Goal: Information Seeking & Learning: Find specific page/section

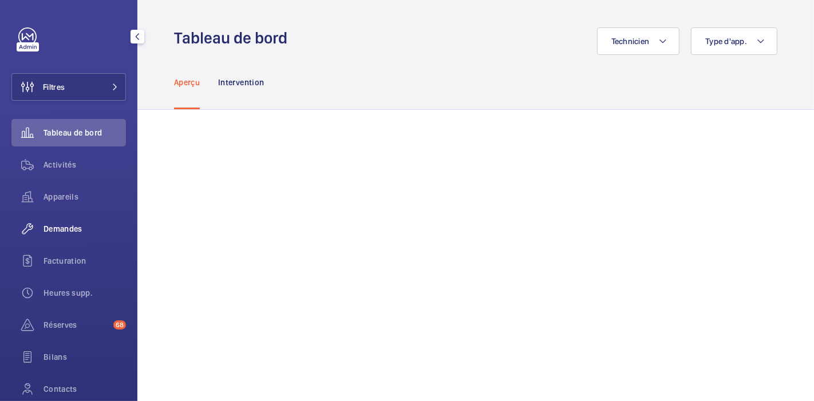
click at [58, 231] on span "Demandes" at bounding box center [85, 228] width 82 height 11
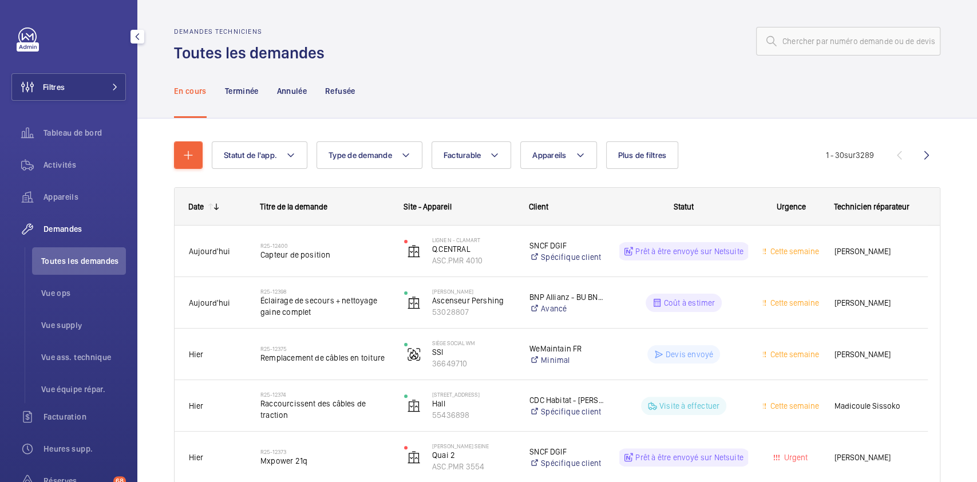
click at [138, 40] on mat-icon "button" at bounding box center [138, 36] width 14 height 9
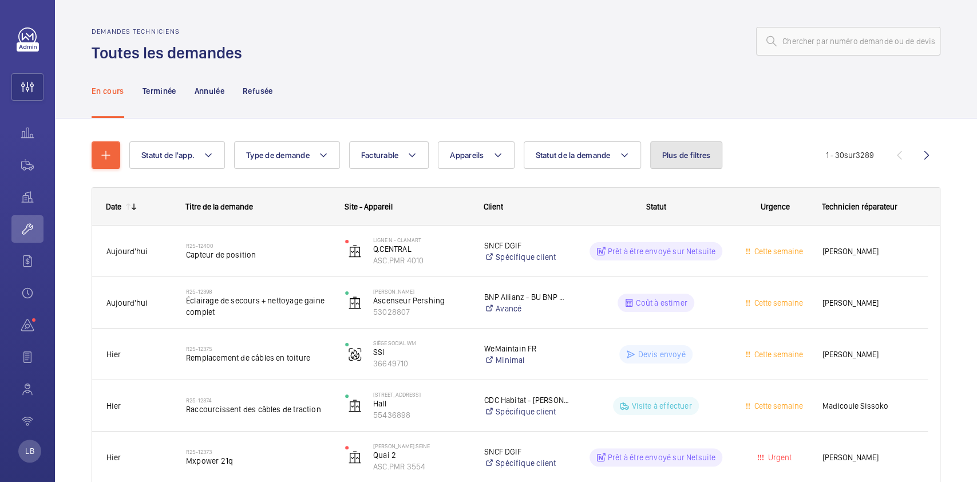
click at [686, 151] on span "Plus de filtres" at bounding box center [686, 155] width 49 height 9
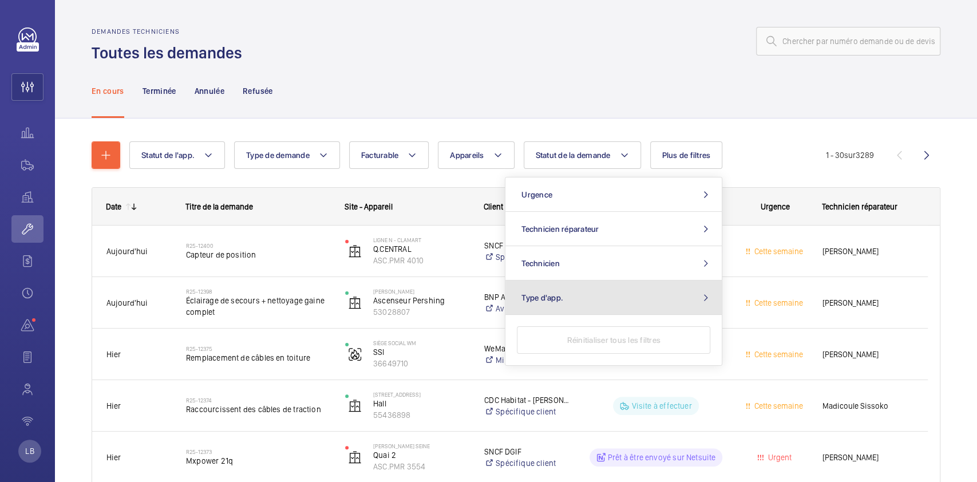
click at [698, 296] on button "Type d'app." at bounding box center [614, 298] width 216 height 34
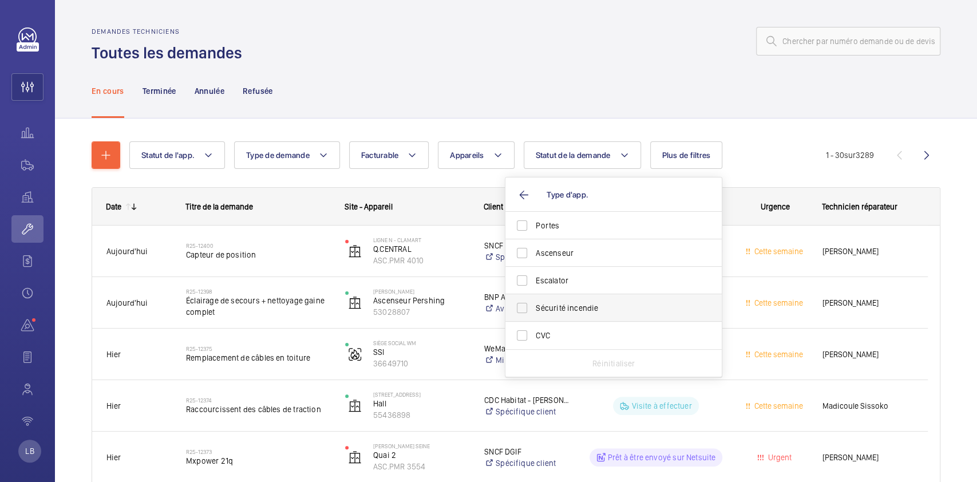
click at [628, 304] on span "Sécurité incendie" at bounding box center [614, 307] width 157 height 11
click at [534, 304] on input "Sécurité incendie" at bounding box center [522, 308] width 23 height 23
checkbox input "true"
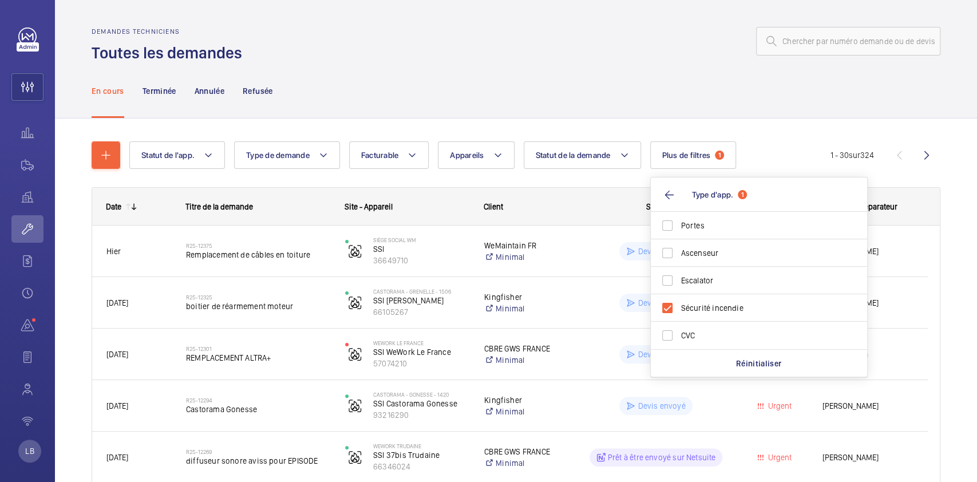
click at [501, 54] on div at bounding box center [595, 40] width 692 height 27
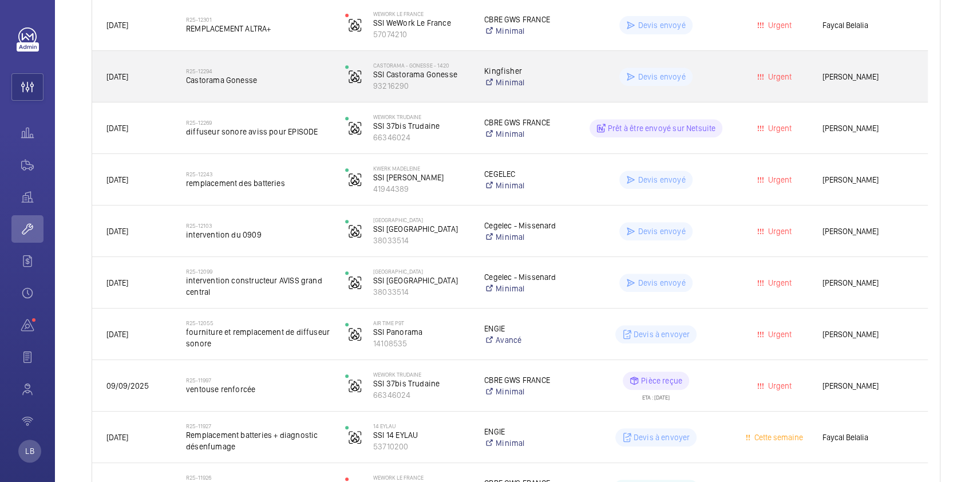
scroll to position [330, 0]
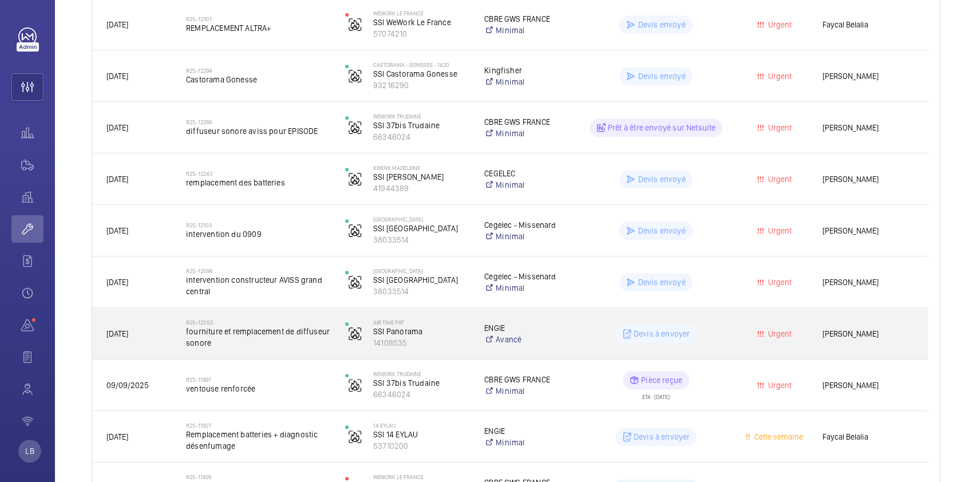
click at [741, 323] on div "Urgent" at bounding box center [768, 333] width 78 height 35
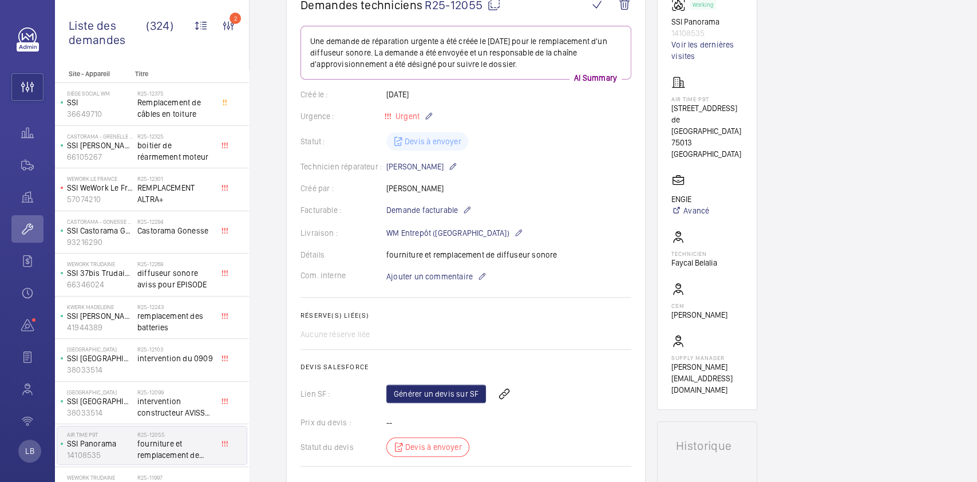
scroll to position [127, 0]
click at [25, 82] on wm-front-icon-button at bounding box center [27, 86] width 31 height 27
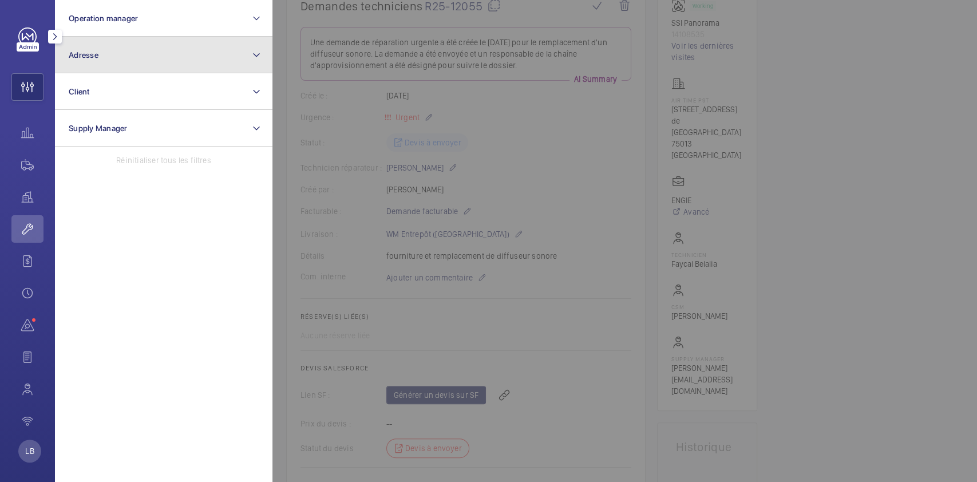
click at [146, 55] on button "Adresse" at bounding box center [164, 55] width 218 height 37
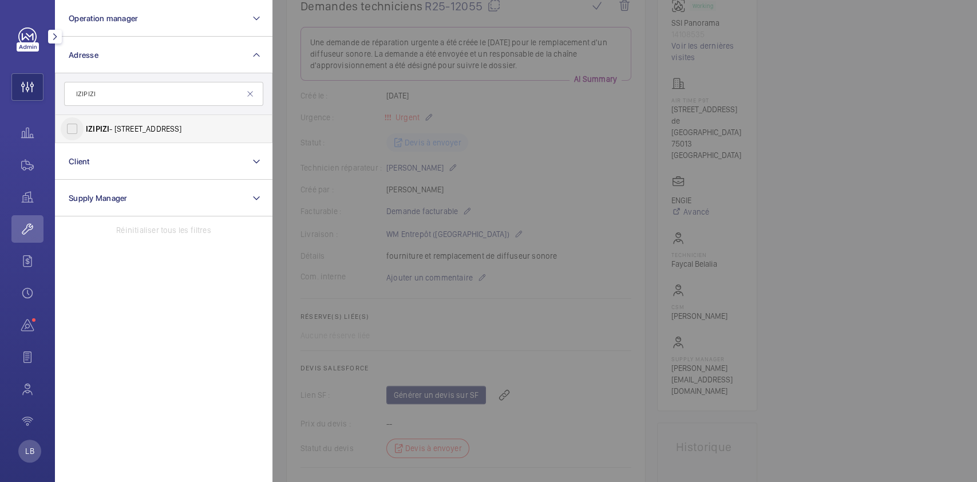
type input "IZIPIZI"
click at [70, 133] on input "IZIPIZI - 19 Rue de Calais, PARIS 75009" at bounding box center [72, 128] width 23 height 23
checkbox input "true"
click at [542, 125] on div at bounding box center [761, 241] width 977 height 482
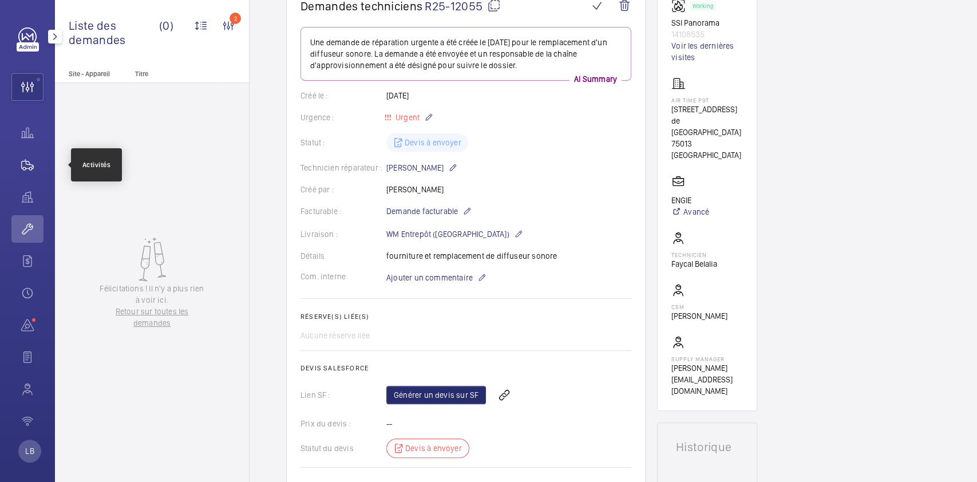
click at [25, 173] on wm-front-icon-button at bounding box center [27, 164] width 32 height 27
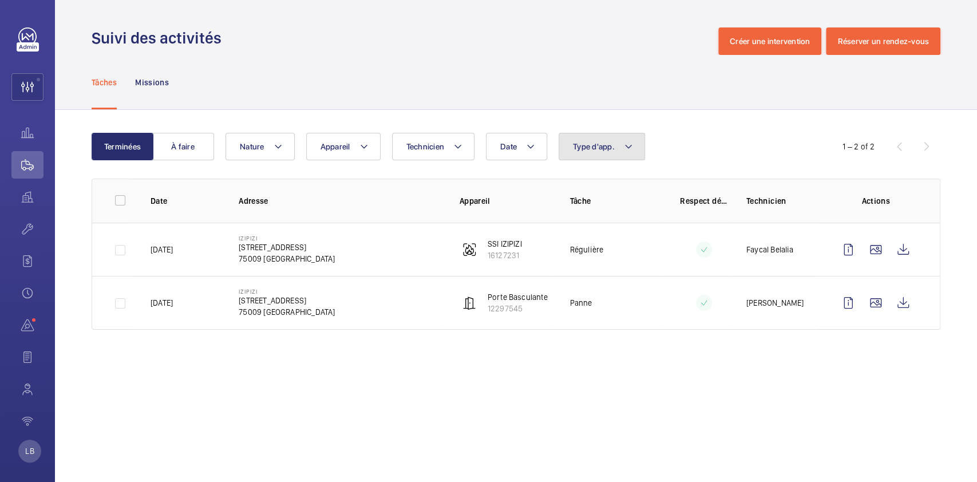
click at [592, 144] on span "Type d'app." at bounding box center [594, 146] width 42 height 9
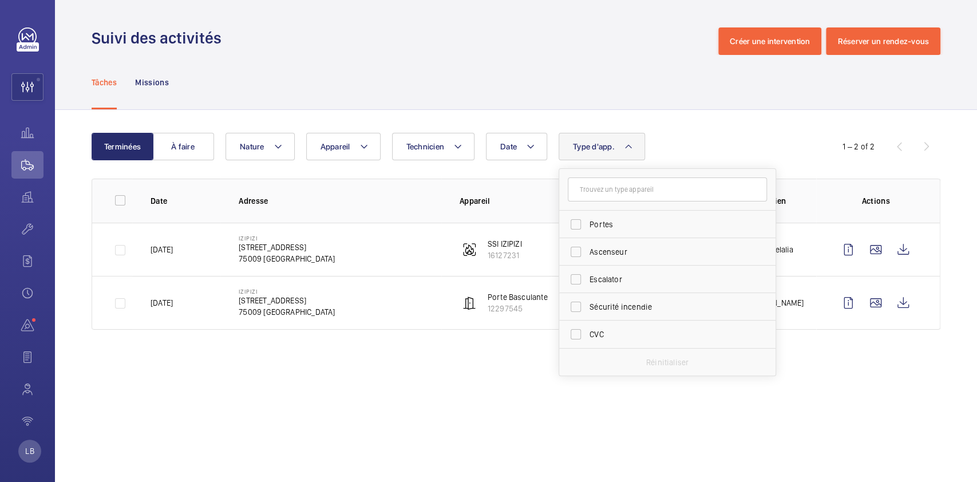
click at [582, 68] on div "Tâches Missions" at bounding box center [516, 82] width 849 height 54
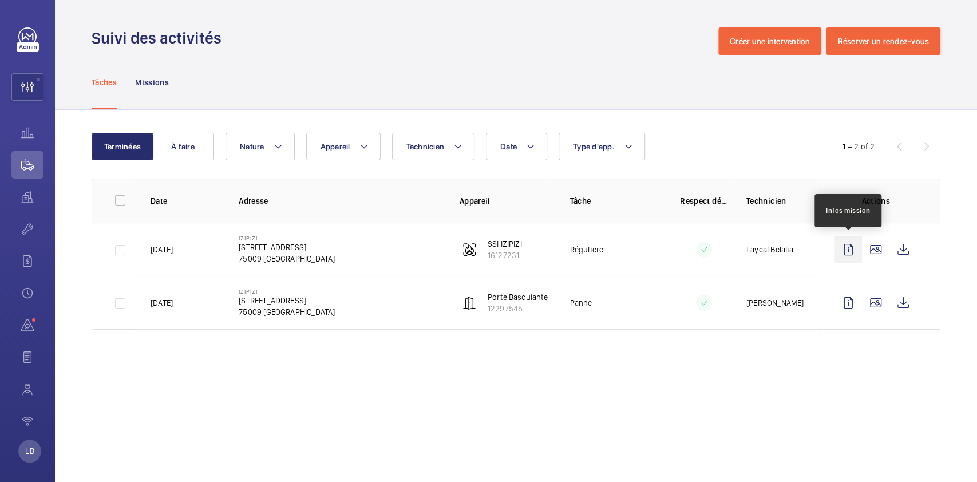
click at [814, 246] on wm-front-icon-button at bounding box center [848, 249] width 27 height 27
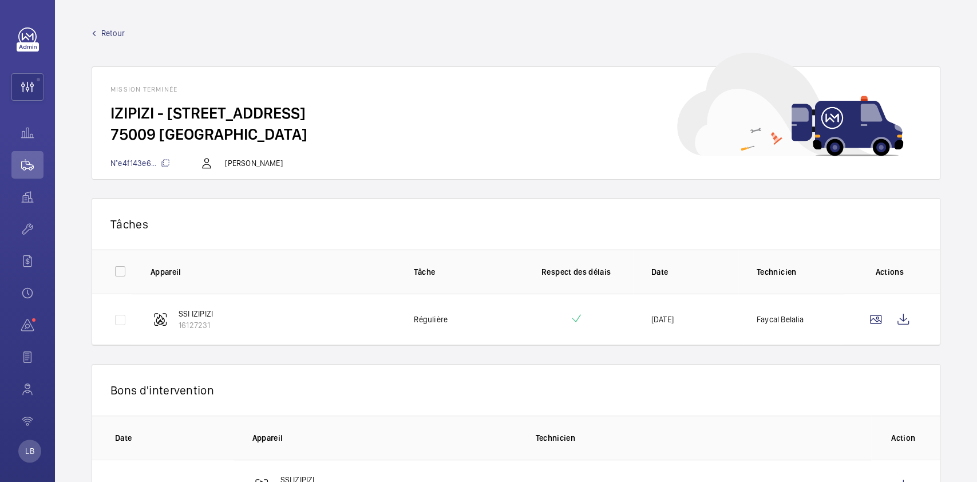
scroll to position [56, 0]
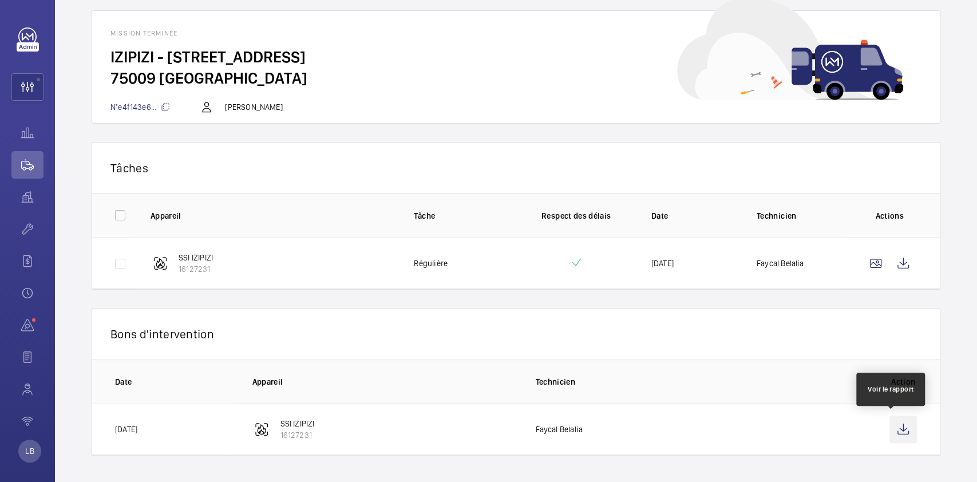
click at [814, 401] on wm-front-icon-button at bounding box center [903, 429] width 27 height 27
click at [27, 82] on wm-front-icon-button at bounding box center [27, 86] width 31 height 27
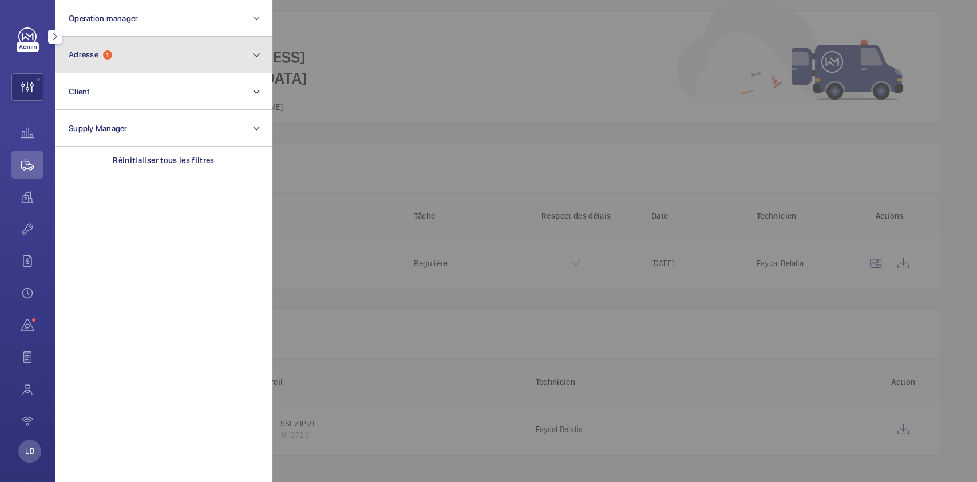
click at [134, 55] on button "Adresse 1" at bounding box center [164, 55] width 218 height 37
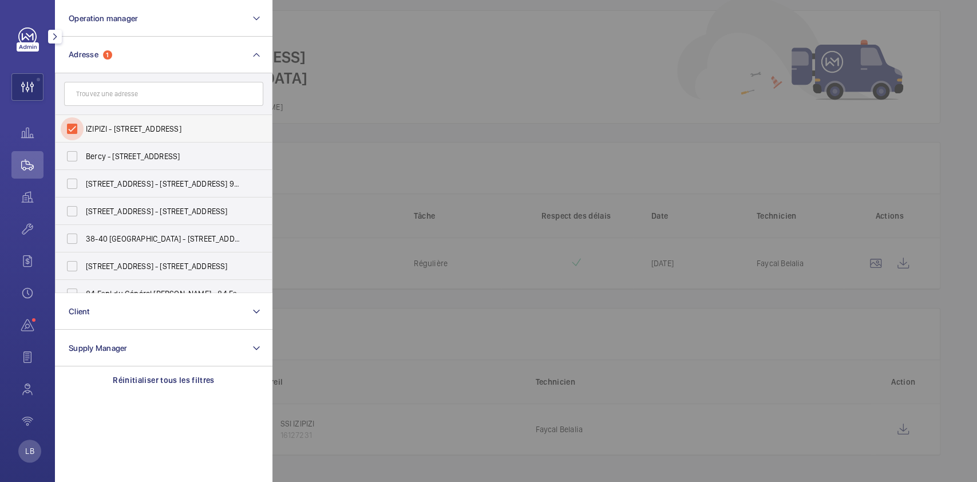
click at [74, 131] on input "IZIPIZI - 19 Rue de Calais, PARIS 75009" at bounding box center [72, 128] width 23 height 23
checkbox input "false"
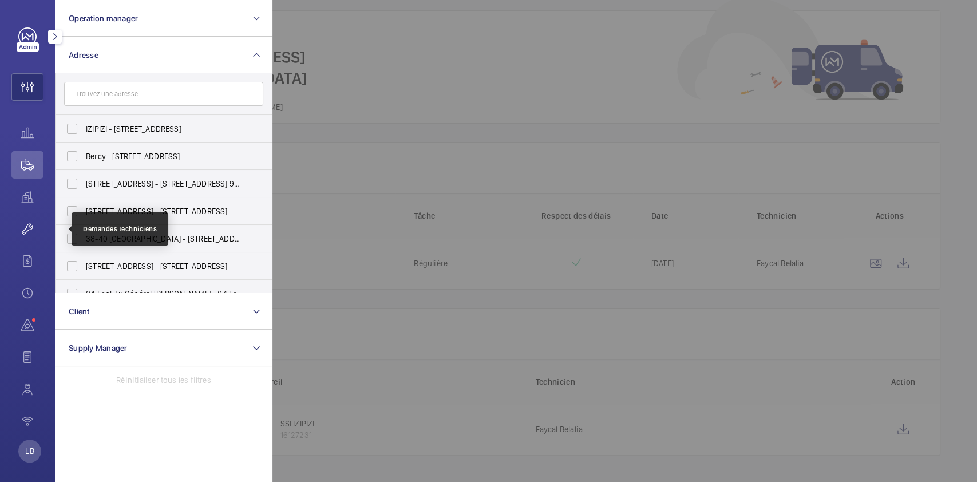
click at [29, 228] on wm-front-icon-button at bounding box center [27, 228] width 32 height 27
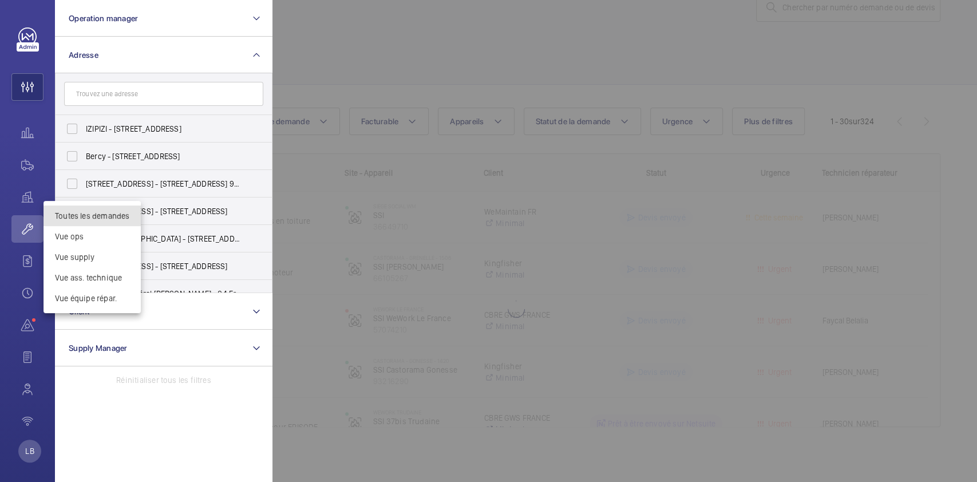
scroll to position [34, 0]
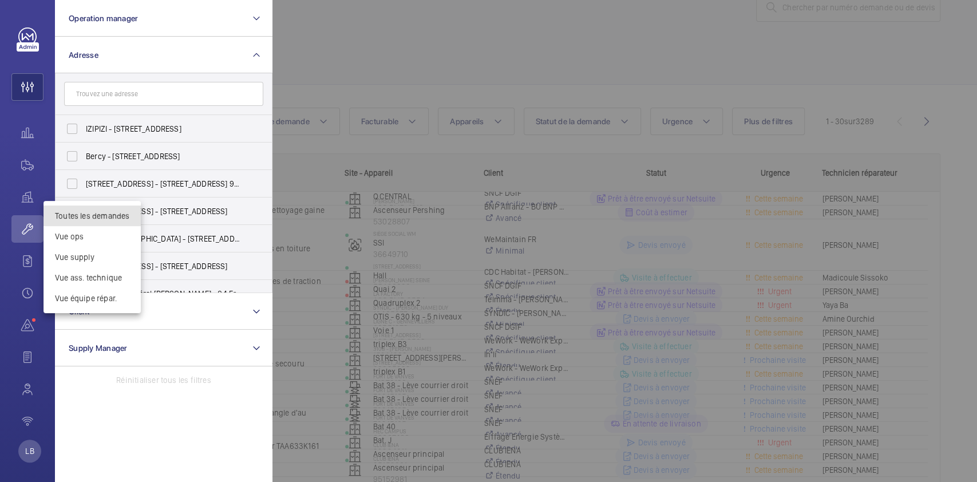
scroll to position [46, 0]
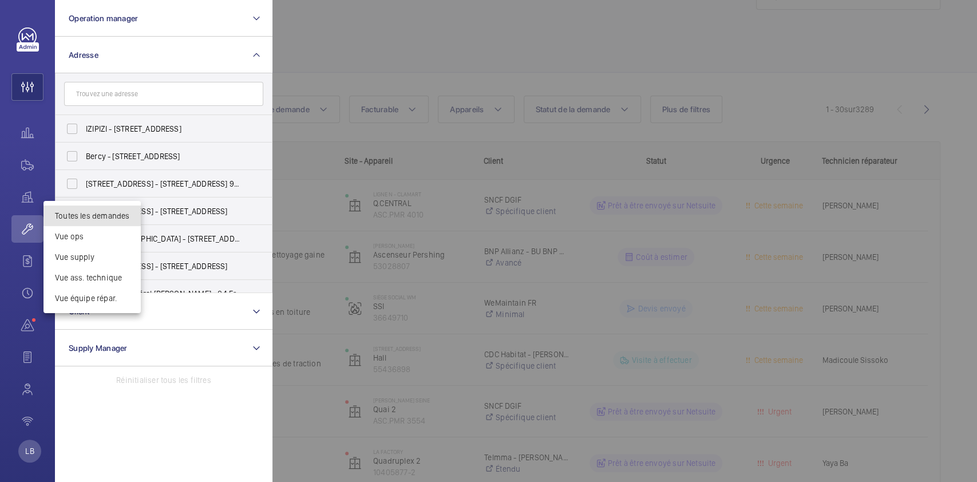
click at [32, 164] on div at bounding box center [488, 241] width 977 height 482
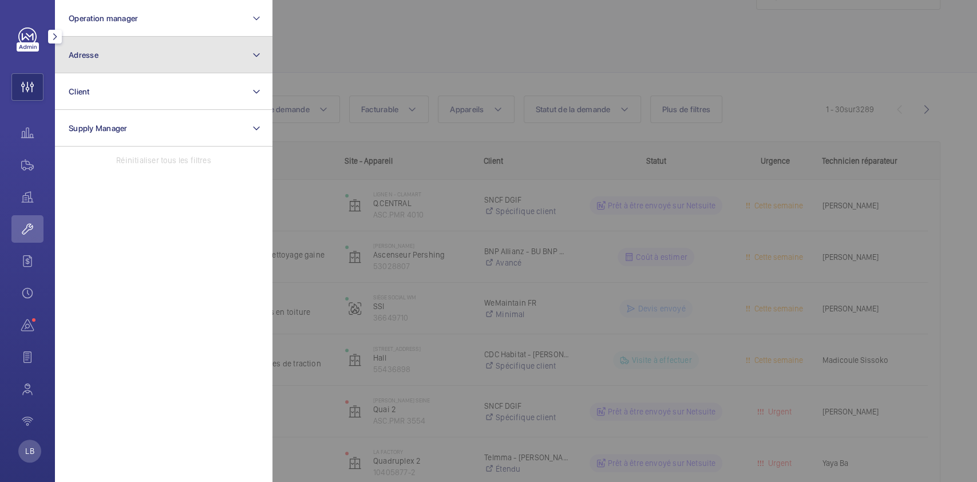
click at [224, 52] on button "Adresse" at bounding box center [164, 55] width 218 height 37
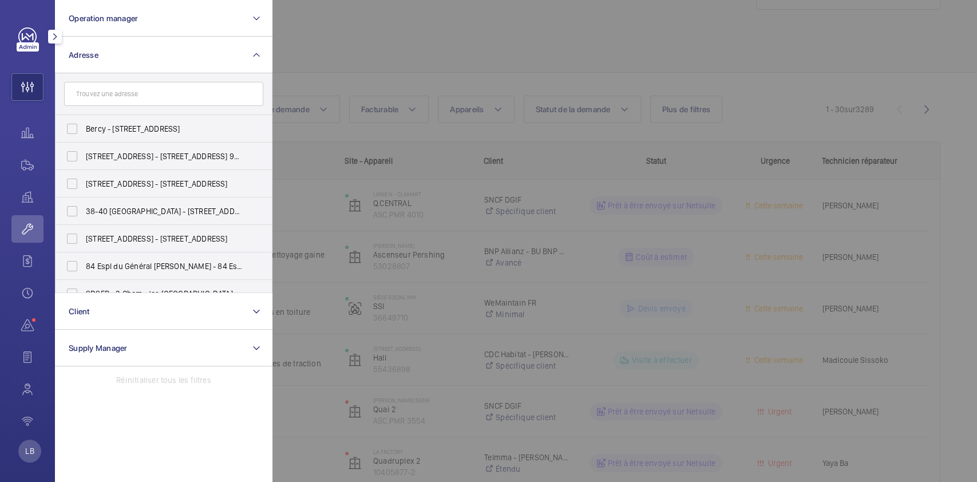
click at [472, 29] on div at bounding box center [761, 241] width 977 height 482
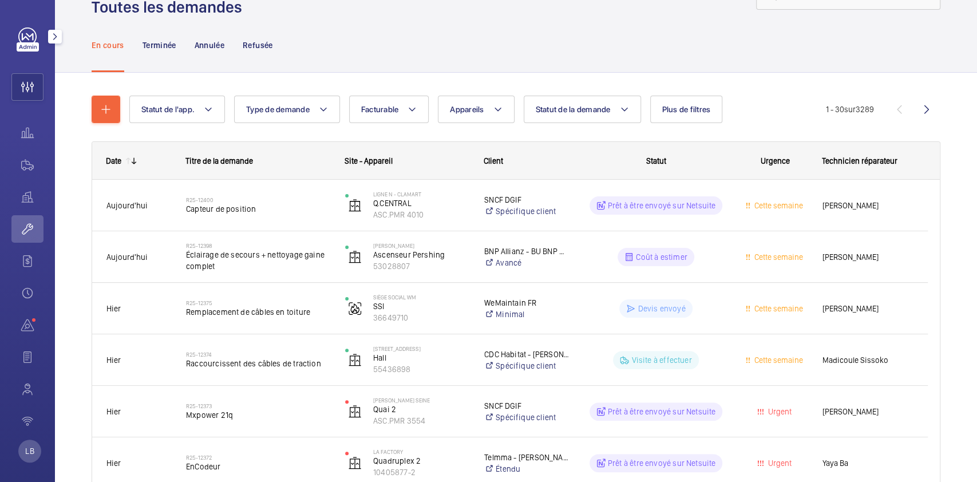
click at [689, 114] on button "Plus de filtres" at bounding box center [686, 109] width 73 height 27
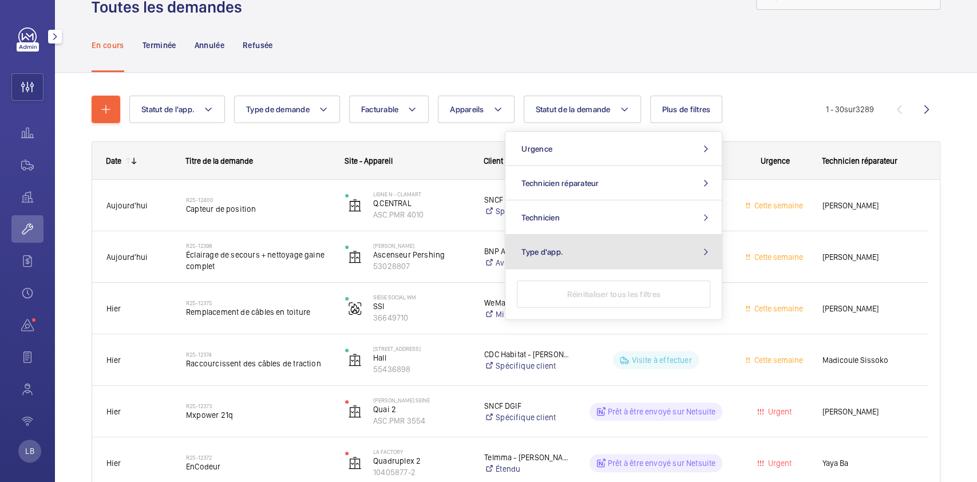
click at [625, 254] on button "Type d'app." at bounding box center [614, 252] width 216 height 34
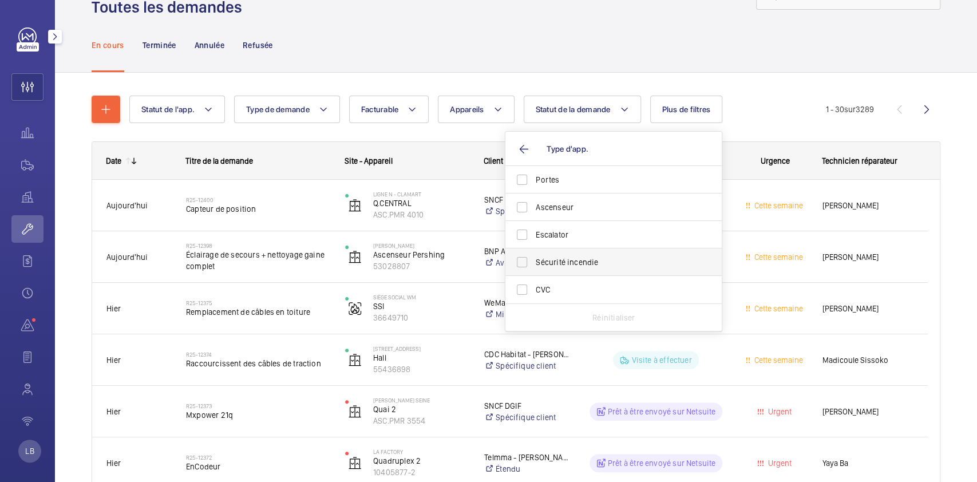
click at [580, 262] on span "Sécurité incendie" at bounding box center [614, 261] width 157 height 11
click at [534, 262] on input "Sécurité incendie" at bounding box center [522, 262] width 23 height 23
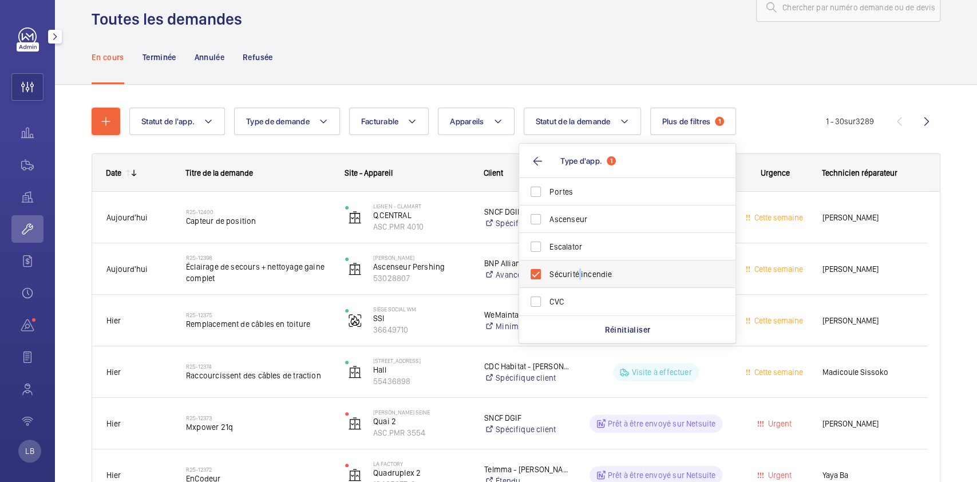
click at [580, 262] on label "Sécurité incendie" at bounding box center [618, 274] width 199 height 27
click at [547, 263] on input "Sécurité incendie" at bounding box center [535, 274] width 23 height 23
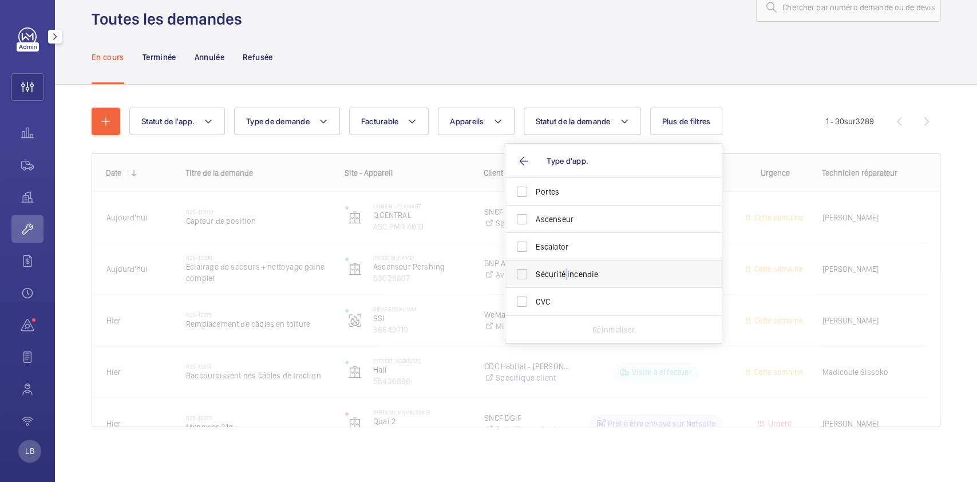
click at [580, 262] on label "Sécurité incendie" at bounding box center [605, 274] width 199 height 27
click at [534, 263] on input "Sécurité incendie" at bounding box center [522, 274] width 23 height 23
checkbox input "true"
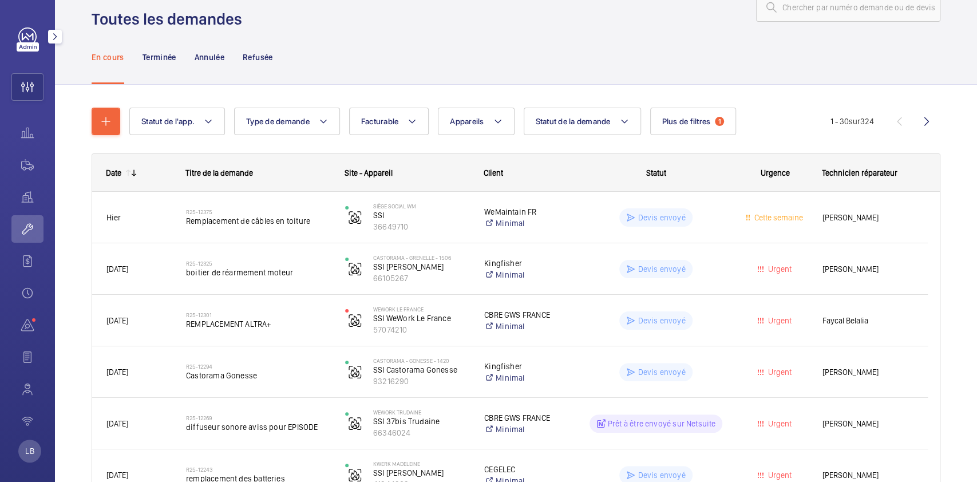
click at [367, 53] on div "En cours Terminée Annulée Refusée" at bounding box center [516, 57] width 849 height 54
click at [27, 161] on wm-front-icon-button at bounding box center [27, 164] width 32 height 27
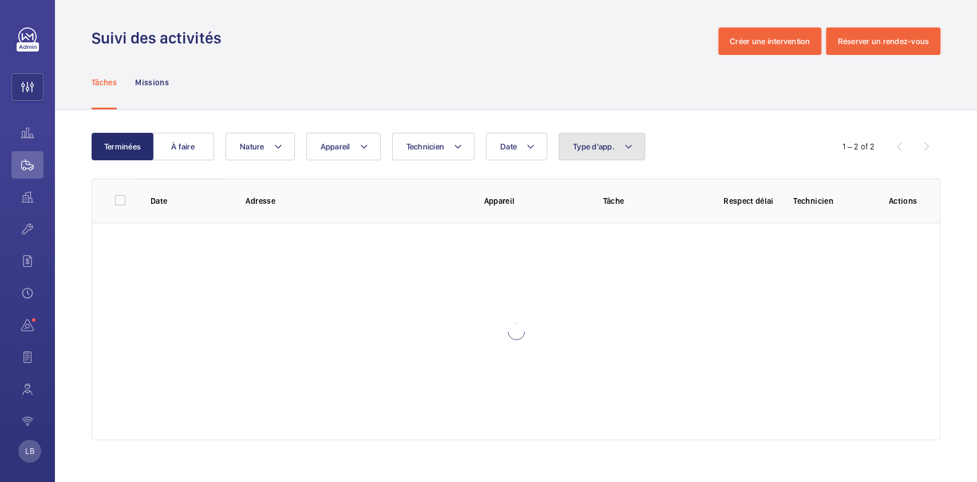
click at [612, 142] on span "Type d'app." at bounding box center [594, 146] width 42 height 9
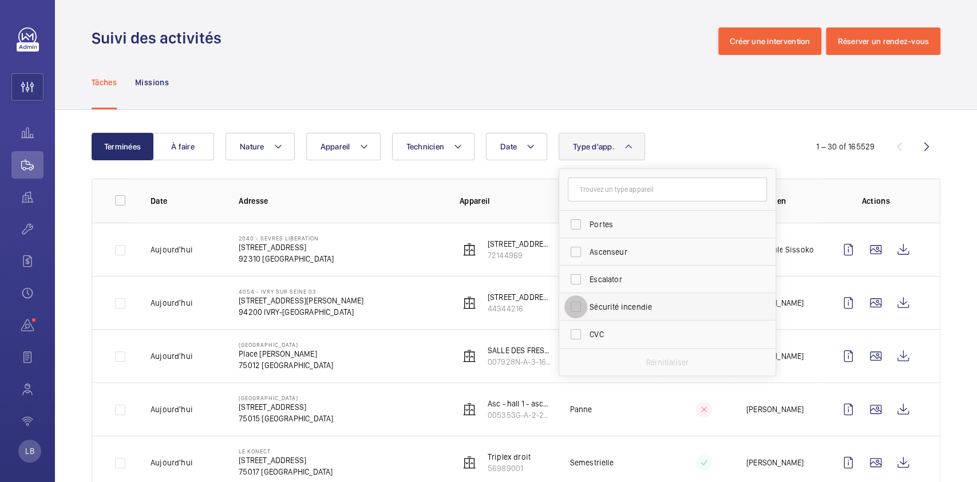
click at [573, 307] on input "Sécurité incendie" at bounding box center [576, 306] width 23 height 23
checkbox input "true"
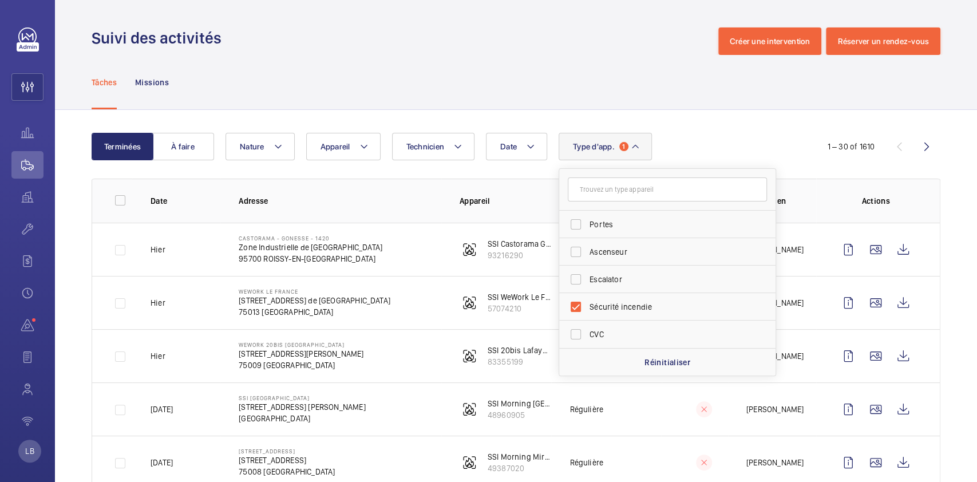
click at [494, 41] on div "Suivi des activités Créer une intervention Réserver un rendez-vous" at bounding box center [516, 40] width 849 height 27
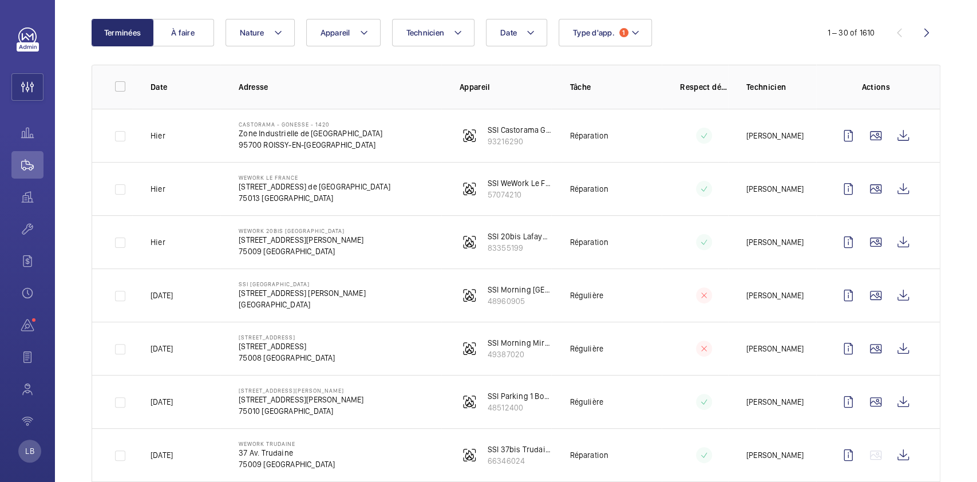
scroll to position [126, 0]
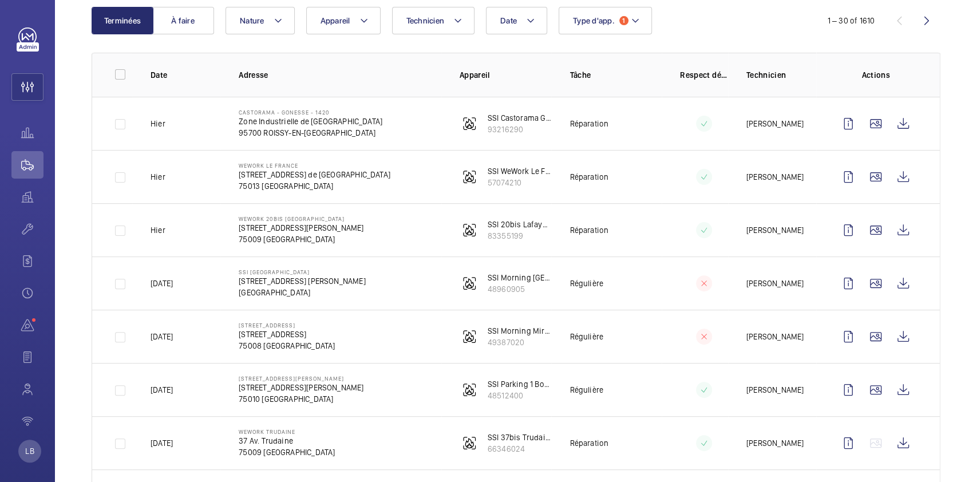
click at [662, 224] on td at bounding box center [695, 229] width 66 height 53
click at [814, 231] on wm-front-icon-button at bounding box center [903, 229] width 27 height 27
click at [814, 231] on wm-front-icon-button at bounding box center [848, 229] width 27 height 27
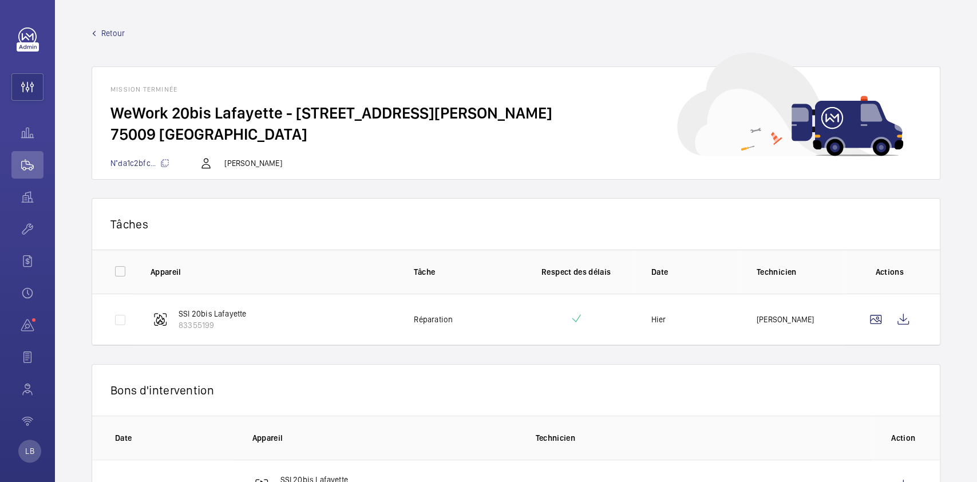
scroll to position [56, 0]
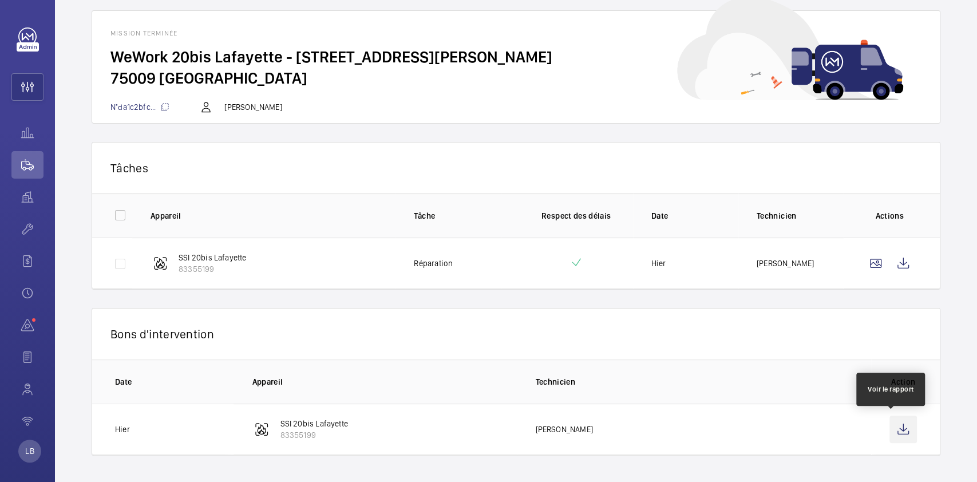
click at [814, 401] on wm-front-icon-button at bounding box center [903, 429] width 27 height 27
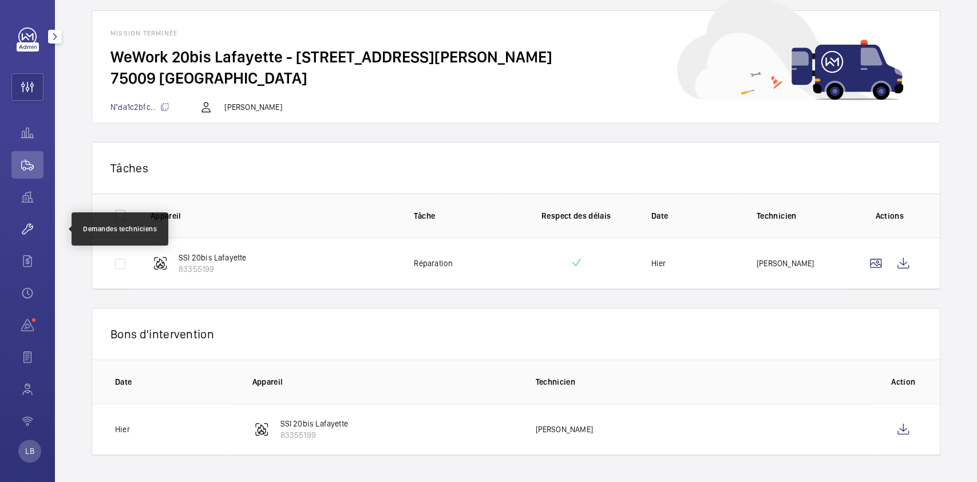
click at [29, 229] on wm-front-icon-button at bounding box center [27, 228] width 32 height 27
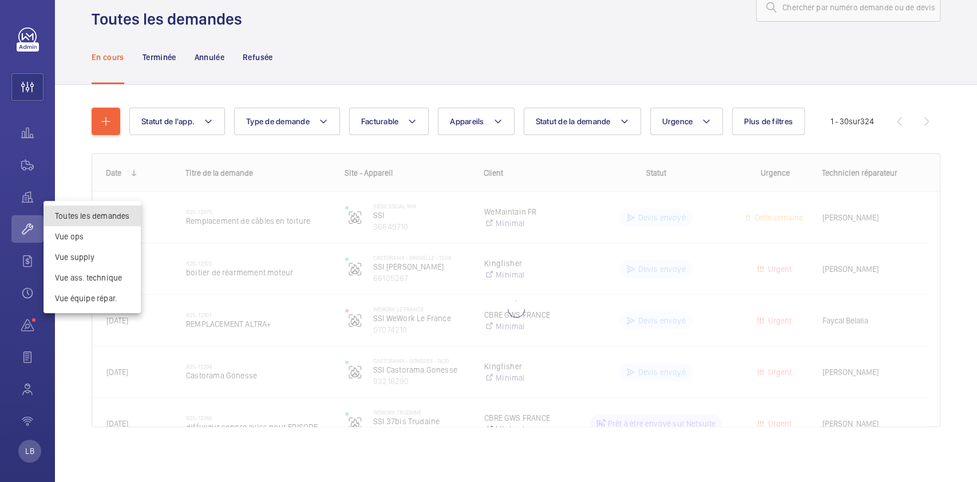
scroll to position [46, 0]
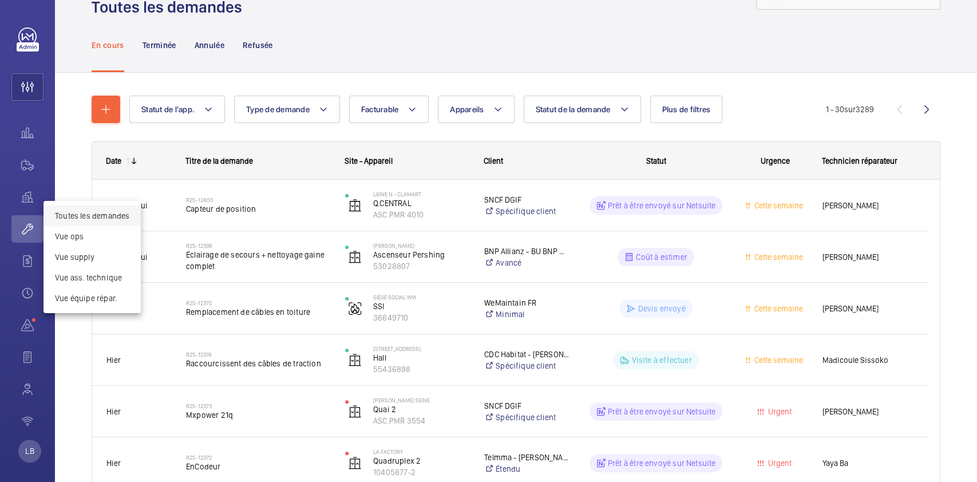
click at [814, 40] on div at bounding box center [488, 241] width 977 height 482
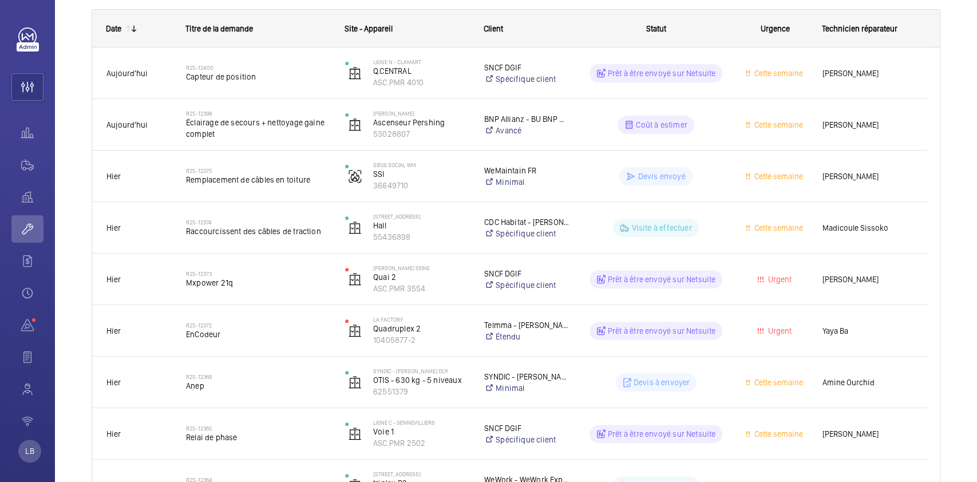
scroll to position [0, 0]
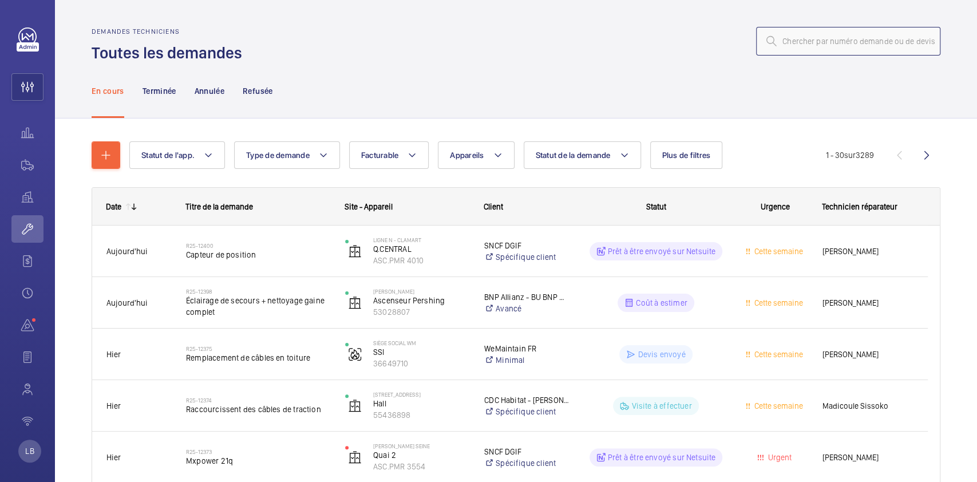
click at [814, 41] on input "text" at bounding box center [848, 41] width 184 height 29
paste input "R25-04658"
type input "R25-04658"
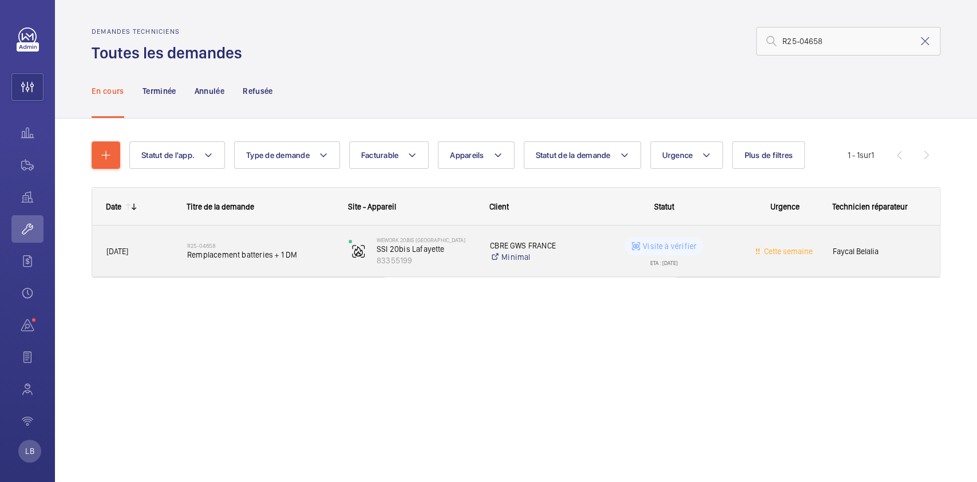
click at [715, 255] on wm-front-pills-cell "Visite à vérifier ETA : 15/09/2025" at bounding box center [664, 251] width 147 height 29
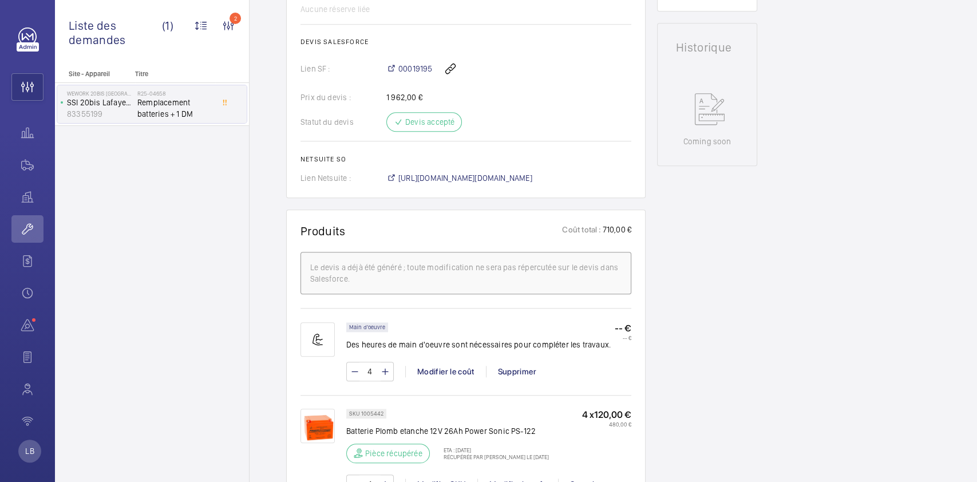
scroll to position [512, 0]
click at [413, 73] on span "00019195" at bounding box center [415, 66] width 34 height 11
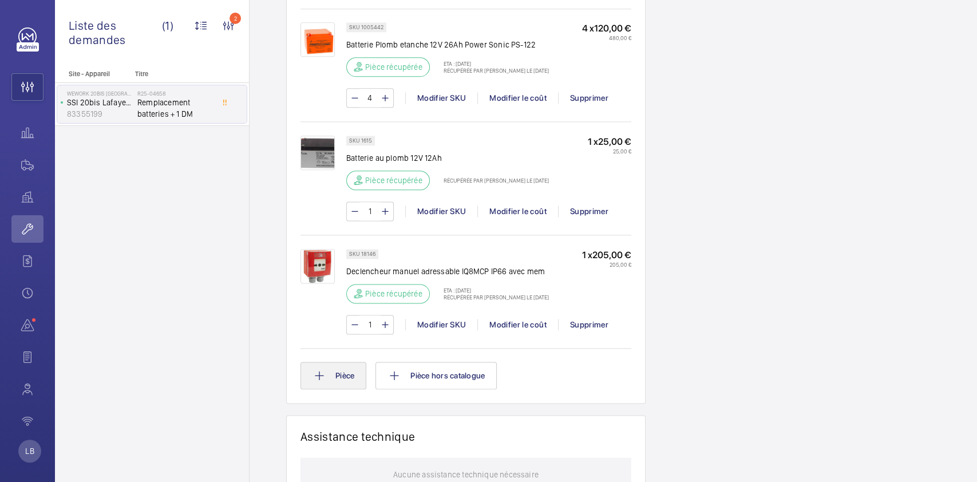
scroll to position [913, 0]
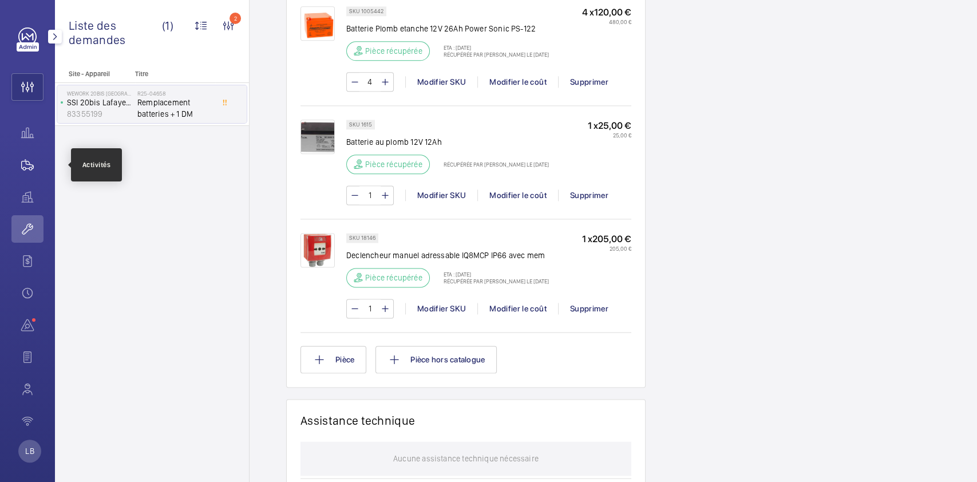
click at [24, 174] on wm-front-icon-button at bounding box center [27, 164] width 32 height 27
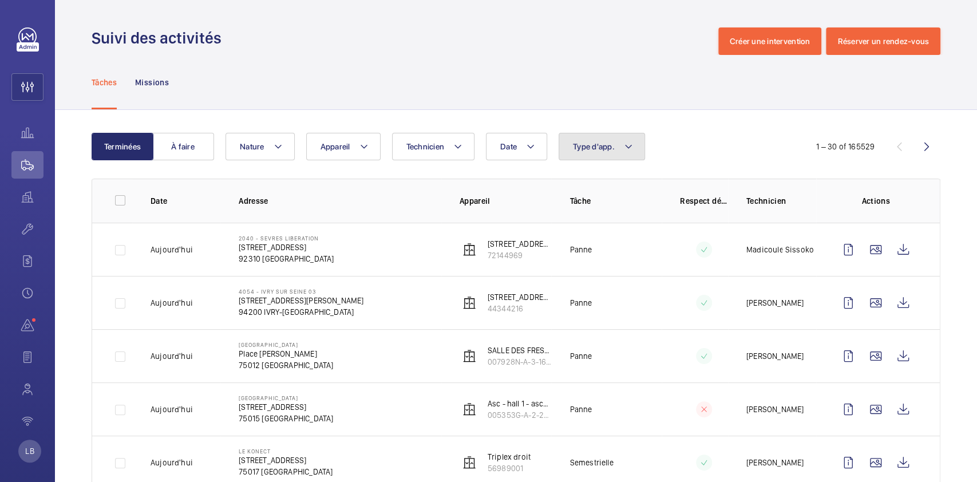
click at [616, 144] on button "Type d'app." at bounding box center [602, 146] width 86 height 27
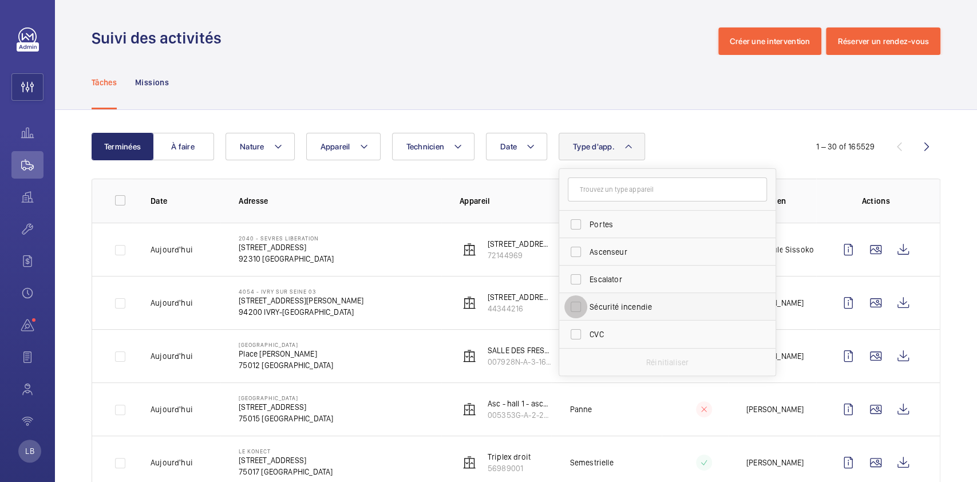
click at [576, 305] on input "Sécurité incendie" at bounding box center [576, 306] width 23 height 23
checkbox input "true"
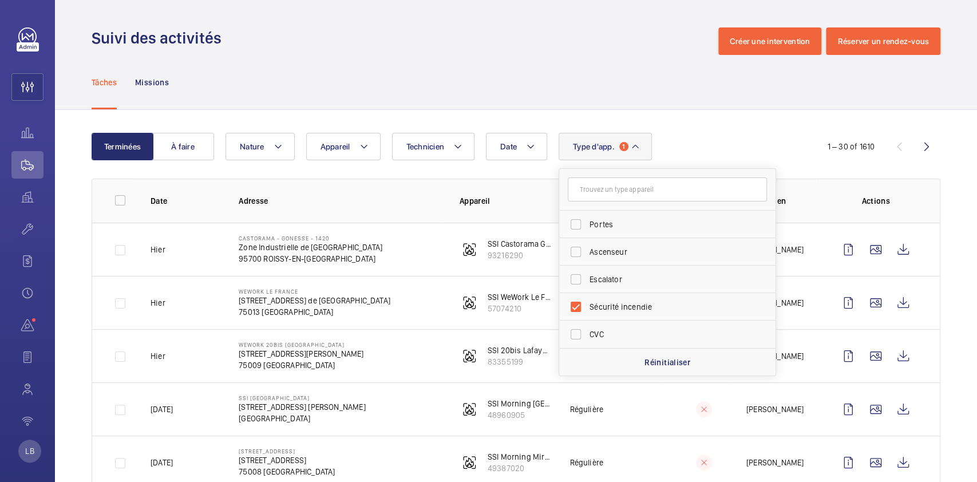
click at [701, 152] on div "Date Technicien Appareil Type d'app. 1 Portes Ascenseur Escalator Sécurité ince…" at bounding box center [515, 146] width 578 height 27
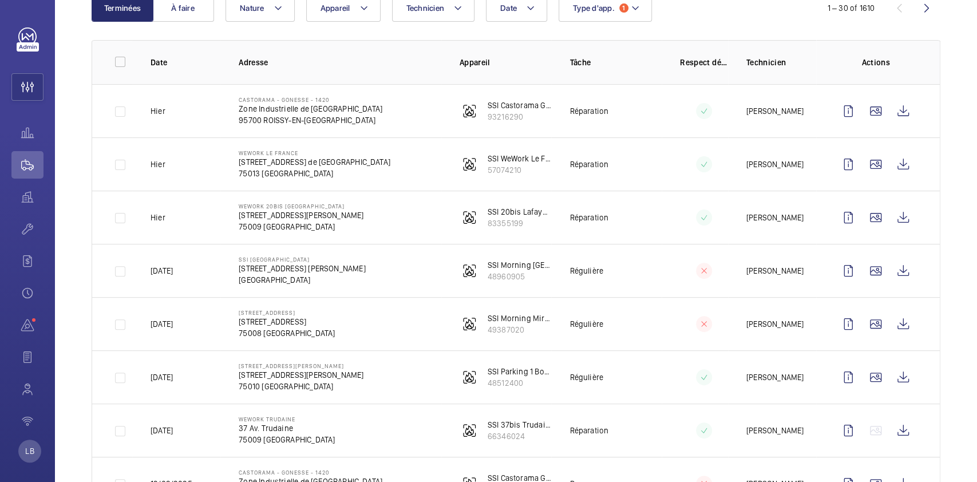
click at [624, 310] on td "Régulière" at bounding box center [606, 323] width 110 height 53
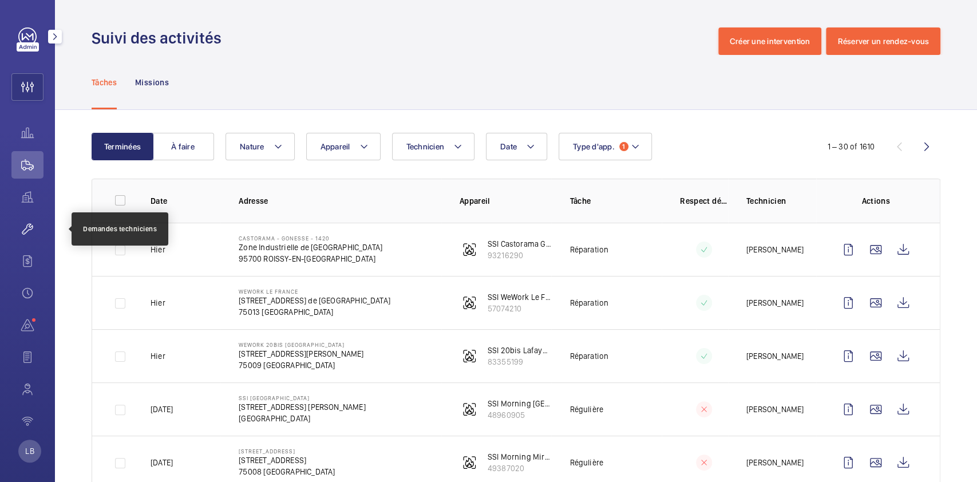
click at [23, 228] on wm-front-icon-button at bounding box center [27, 228] width 32 height 27
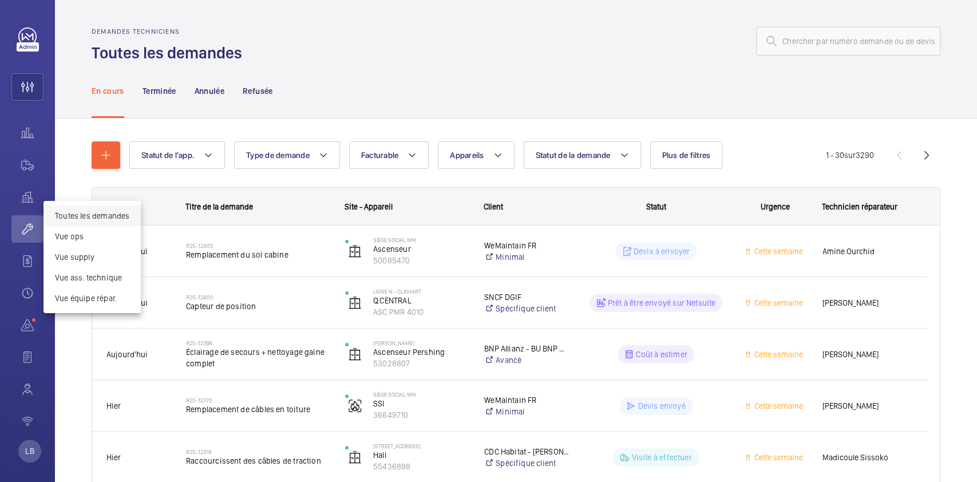
click at [696, 149] on div at bounding box center [488, 241] width 977 height 482
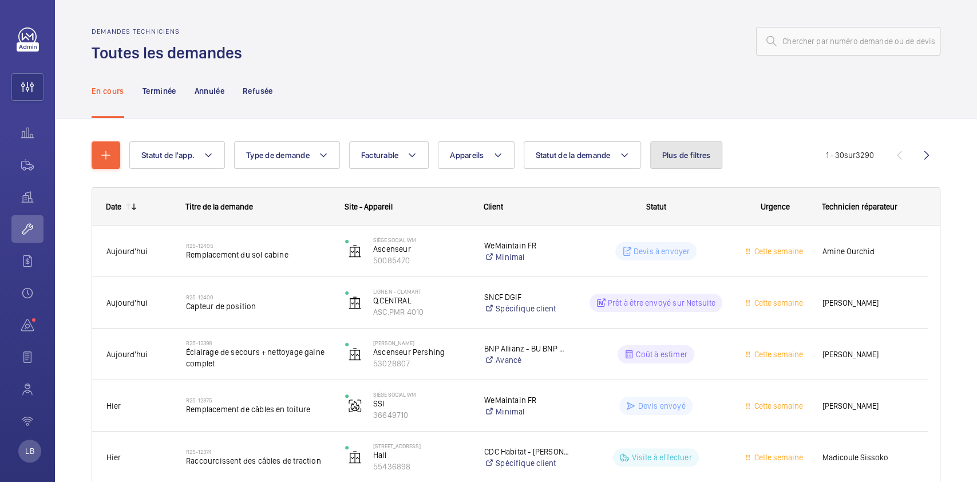
click at [694, 149] on button "Plus de filtres" at bounding box center [686, 154] width 73 height 27
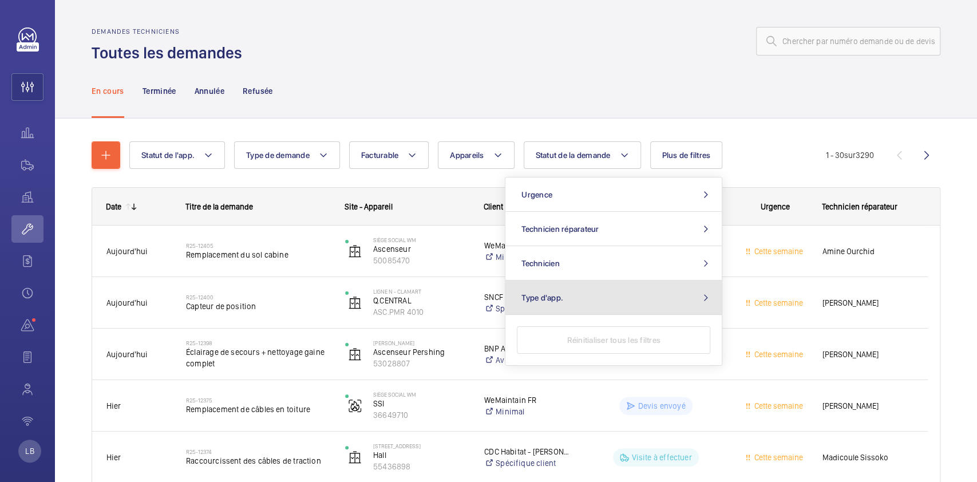
click at [627, 299] on button "Type d'app." at bounding box center [614, 298] width 216 height 34
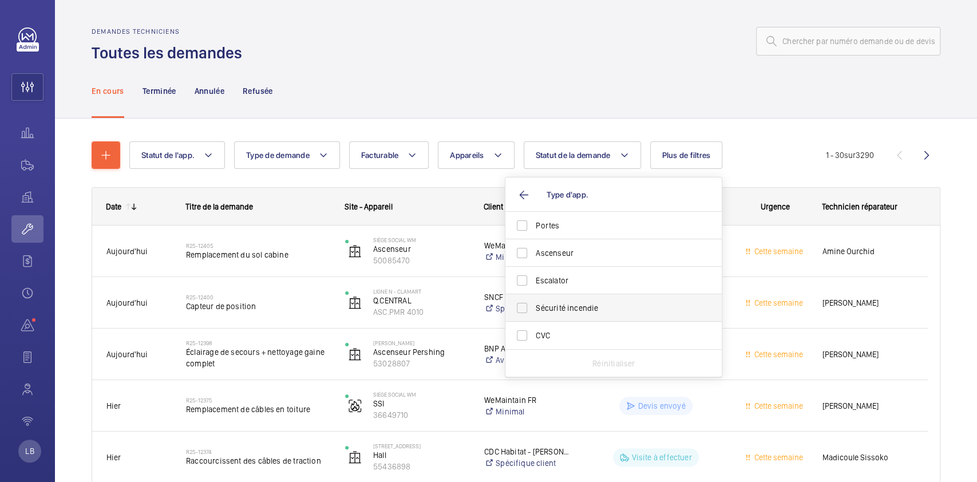
click at [610, 309] on span "Sécurité incendie" at bounding box center [614, 307] width 157 height 11
click at [534, 309] on input "Sécurité incendie" at bounding box center [522, 308] width 23 height 23
checkbox input "true"
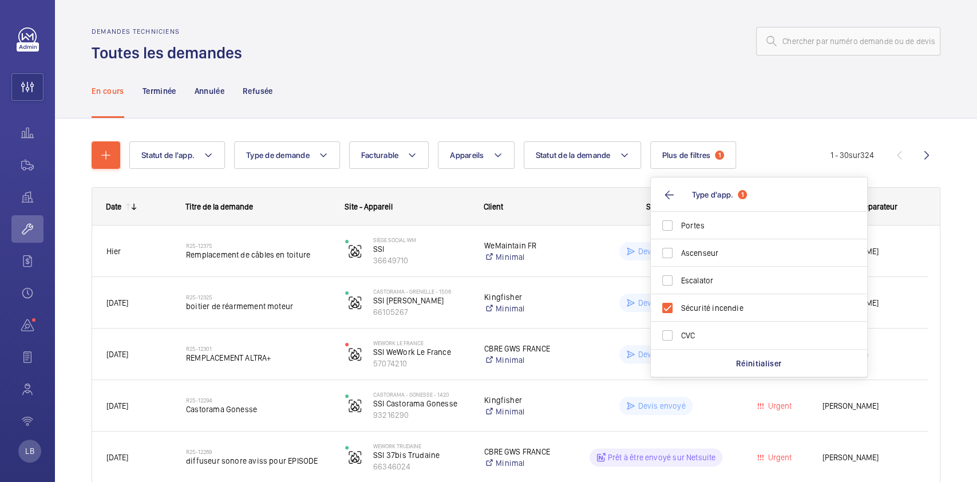
click at [611, 50] on div at bounding box center [595, 40] width 692 height 27
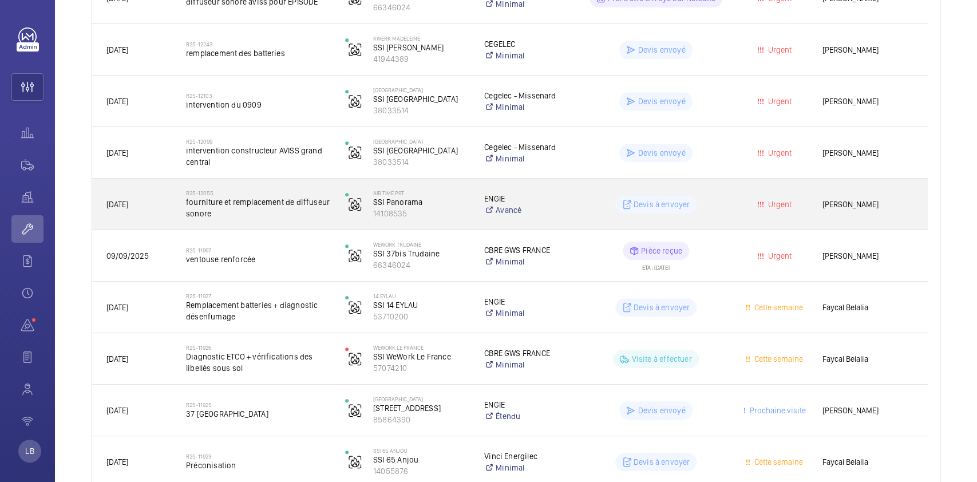
scroll to position [470, 0]
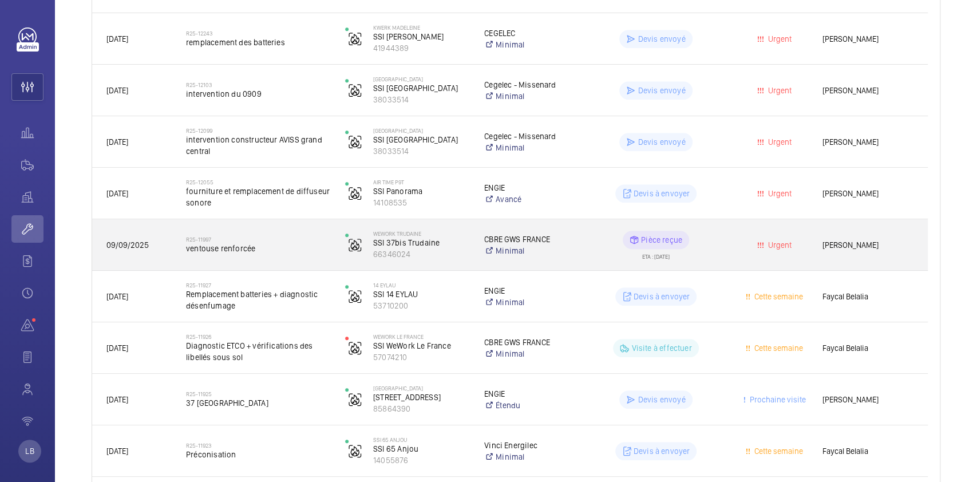
click at [720, 236] on wm-front-pills-cell "Pièce reçue ETA : 22/09/2025" at bounding box center [656, 245] width 144 height 29
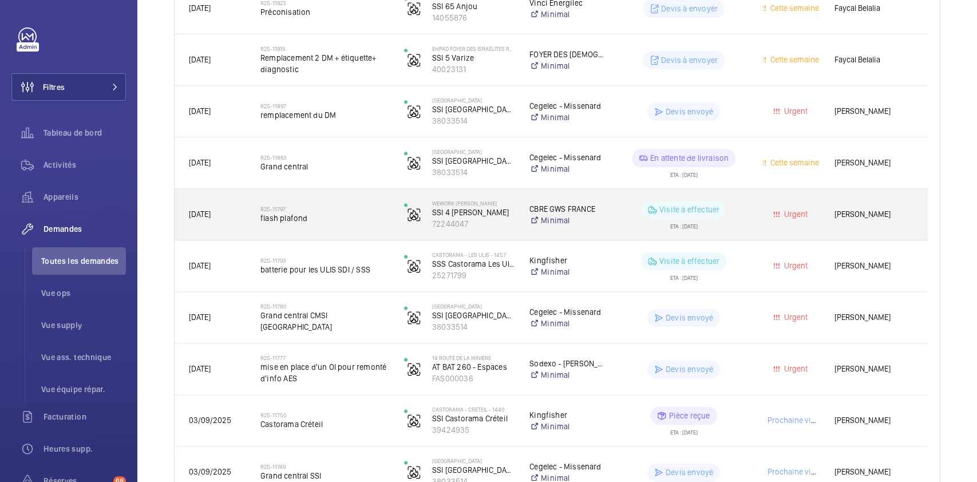
scroll to position [914, 0]
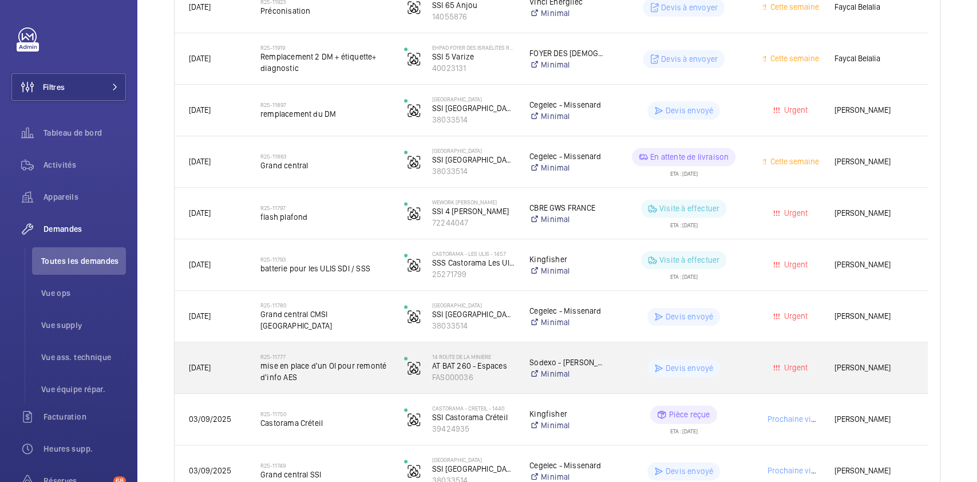
click at [745, 349] on div "Devis envoyé" at bounding box center [677, 368] width 143 height 41
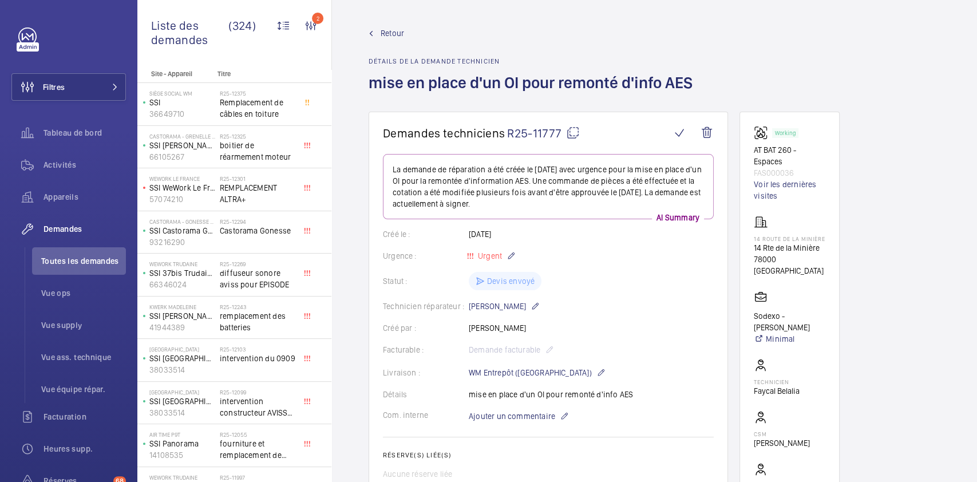
click at [383, 30] on span "Retour" at bounding box center [392, 32] width 23 height 11
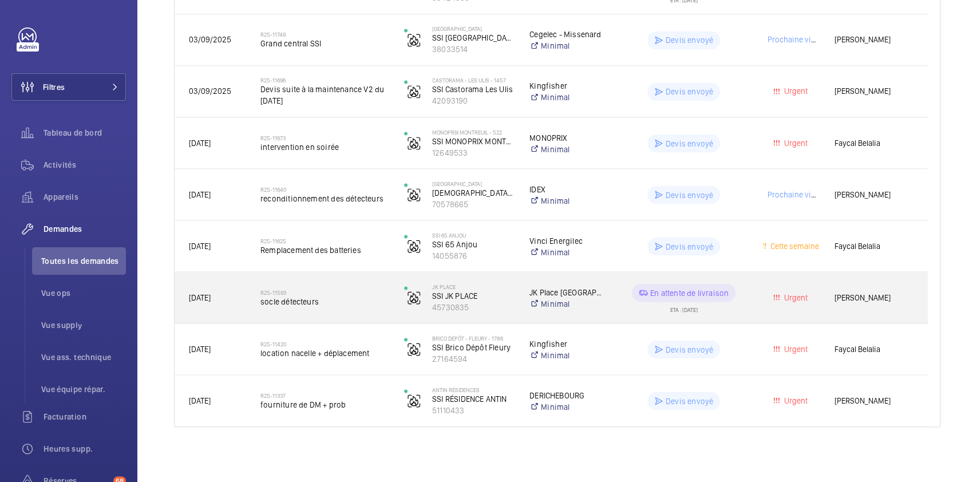
scroll to position [1308, 0]
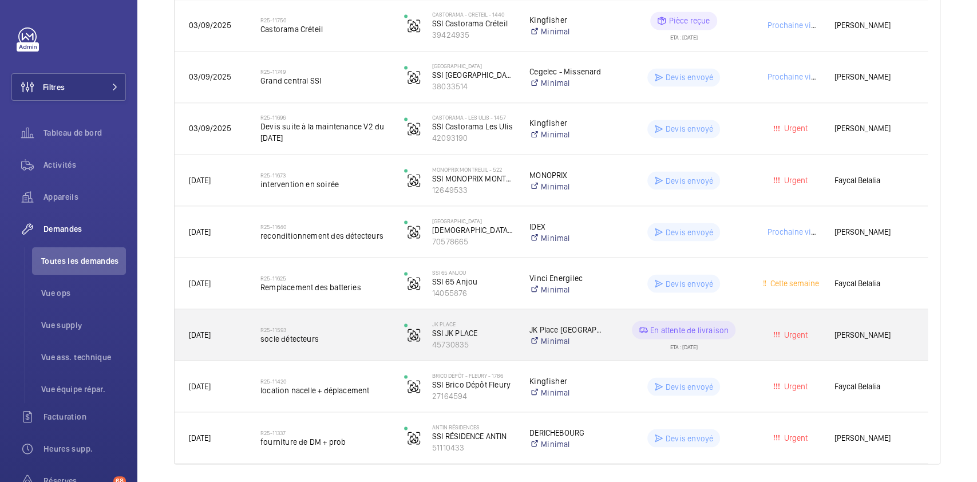
click at [760, 332] on div "Urgent" at bounding box center [784, 335] width 70 height 36
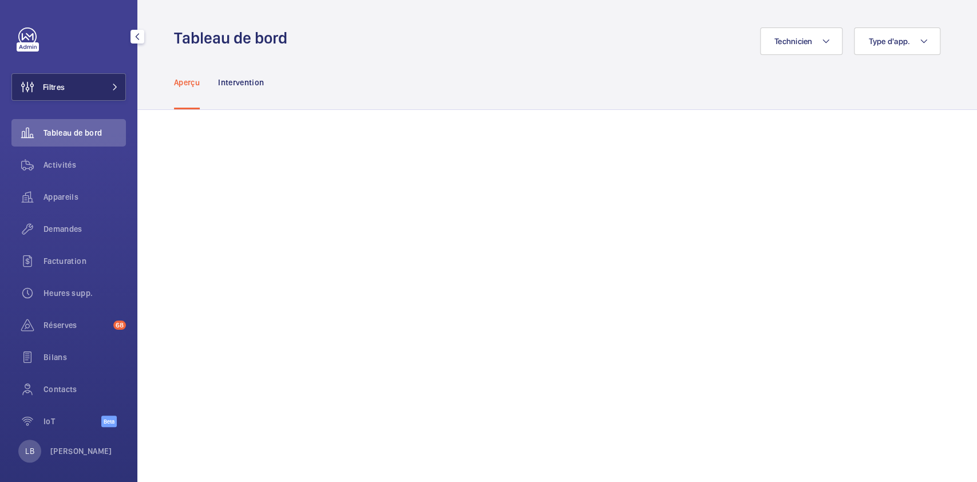
click at [90, 82] on button "Filtres" at bounding box center [68, 86] width 115 height 27
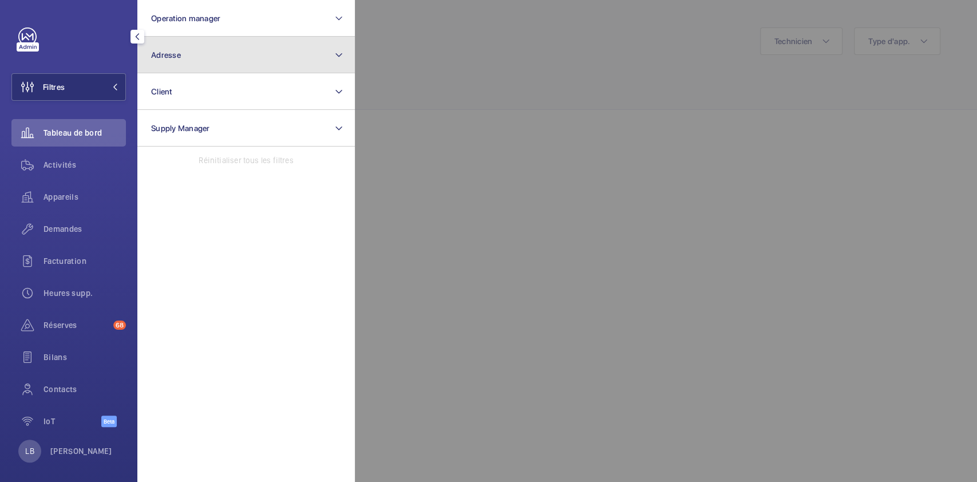
click at [231, 57] on button "Adresse" at bounding box center [246, 55] width 218 height 37
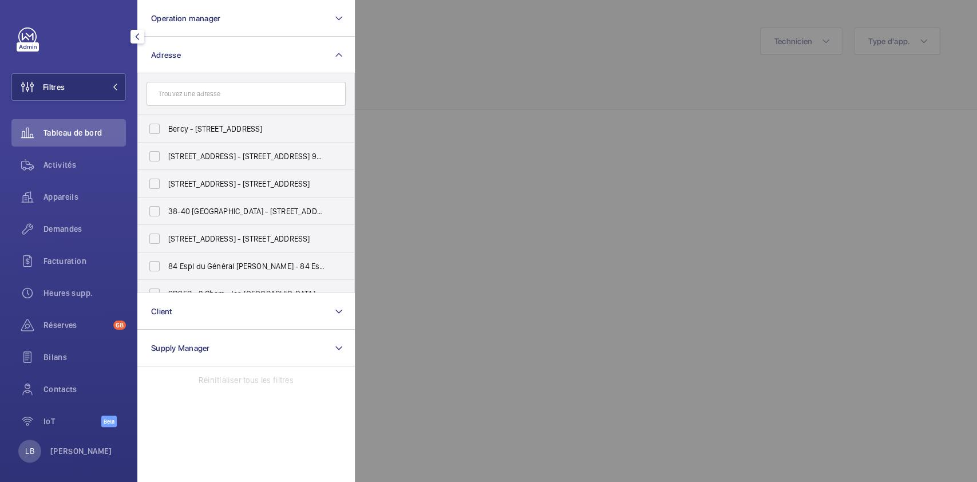
click at [227, 98] on input "text" at bounding box center [246, 94] width 199 height 24
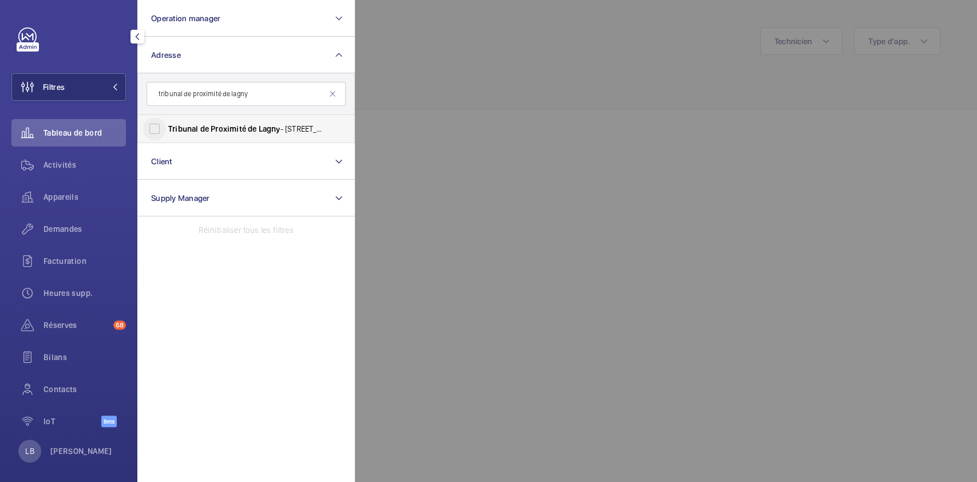
type input "tribunal de proximité de lagny"
click at [152, 126] on input "Tribunal de Proximité de Lagny - 108 Rue Saint- De nis, LAGNY -SUR-MARNE 77400" at bounding box center [154, 128] width 23 height 23
checkbox input "true"
click at [63, 169] on span "Activités" at bounding box center [85, 164] width 82 height 11
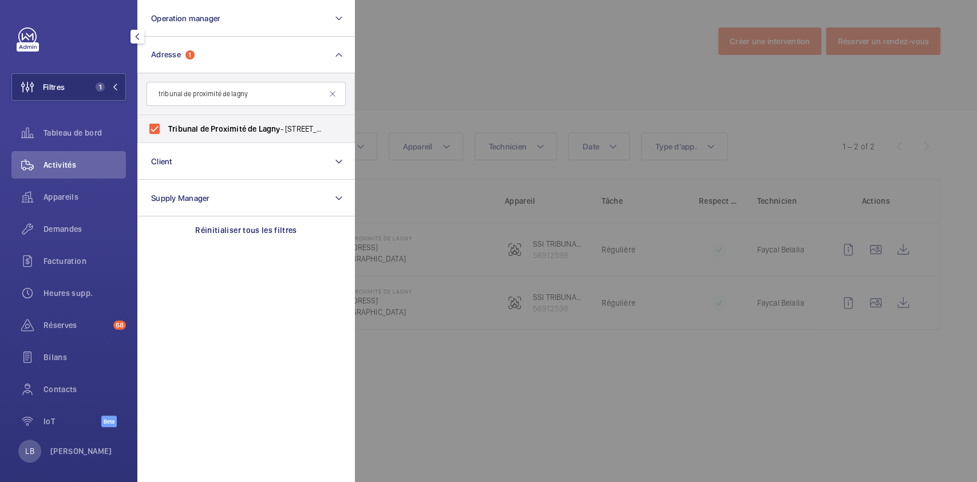
click at [551, 41] on div at bounding box center [843, 241] width 977 height 482
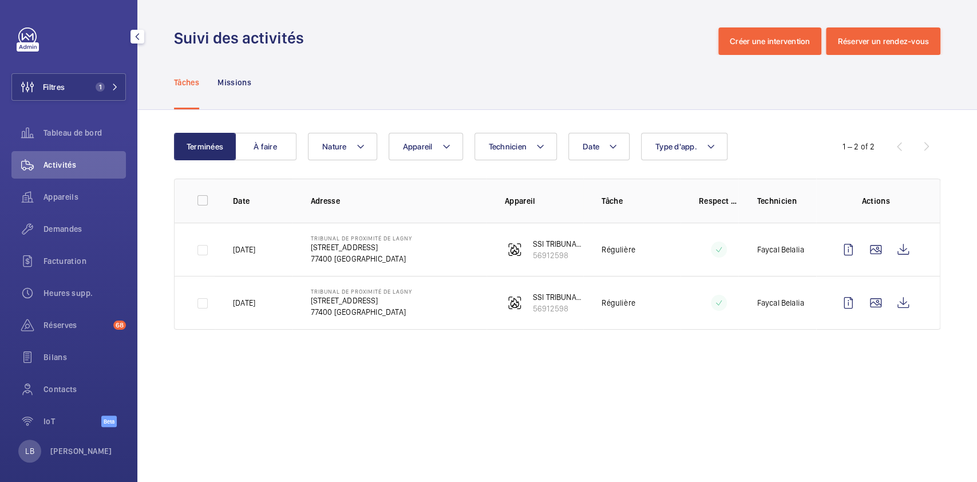
drag, startPoint x: 310, startPoint y: 237, endPoint x: 419, endPoint y: 235, distance: 109.4
click at [419, 235] on td "Tribunal de Proximité de Lagny 108 Rue Saint-Denis 77400 LAGNY-SUR-MARNE" at bounding box center [390, 249] width 194 height 53
copy p "Tribunal de Proximité de Lagny"
